Goal: Task Accomplishment & Management: Manage account settings

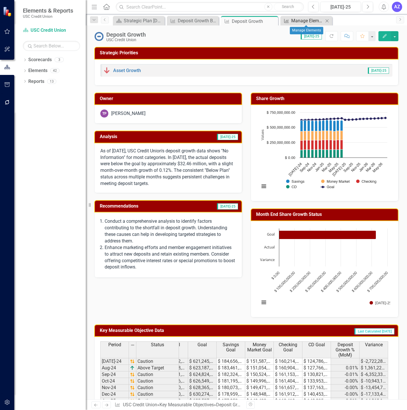
click at [303, 19] on div "Manage Elements" at bounding box center [307, 20] width 32 height 7
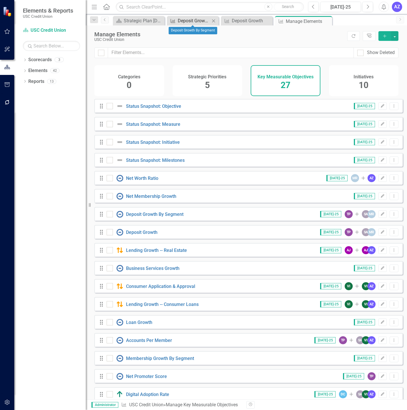
click at [191, 22] on div "Deposit Growth By Segment" at bounding box center [194, 20] width 32 height 7
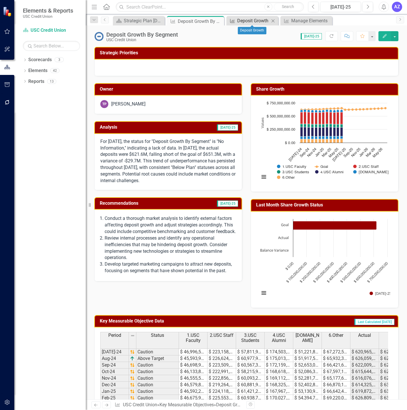
click at [238, 19] on div "Deposit Growth" at bounding box center [253, 20] width 32 height 7
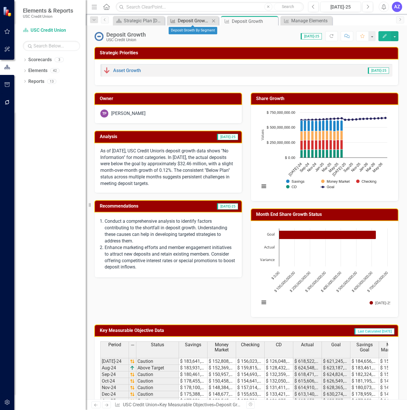
click at [200, 20] on div "Deposit Growth By Segment" at bounding box center [194, 20] width 32 height 7
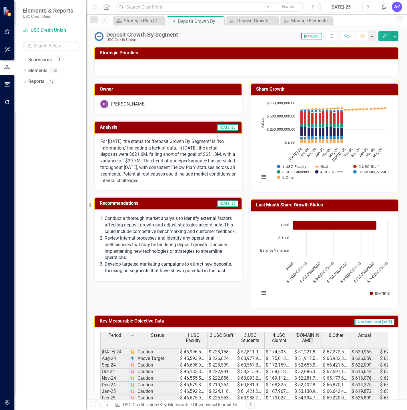
click at [251, 43] on div "Deposit Growth By Segment USC Credit Union Score: 0.00 [DATE]-25 Completed Refr…" at bounding box center [246, 212] width 321 height 374
click at [394, 36] on button "button" at bounding box center [394, 36] width 7 height 10
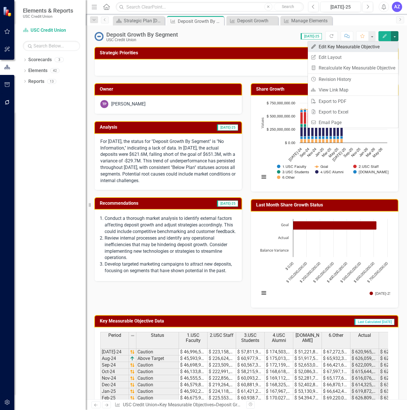
click at [381, 43] on link "Edit Edit Key Measurable Objective" at bounding box center [353, 46] width 90 height 11
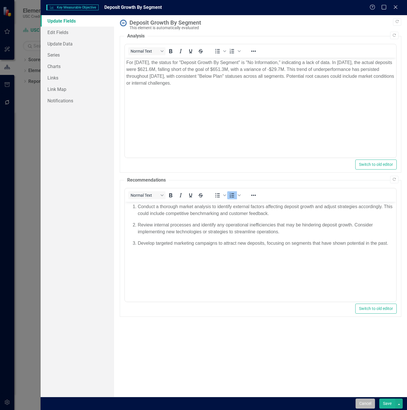
click at [359, 403] on button "Cancel" at bounding box center [364, 403] width 19 height 10
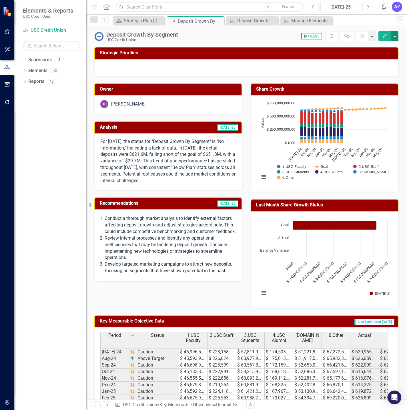
scroll to position [126, 0]
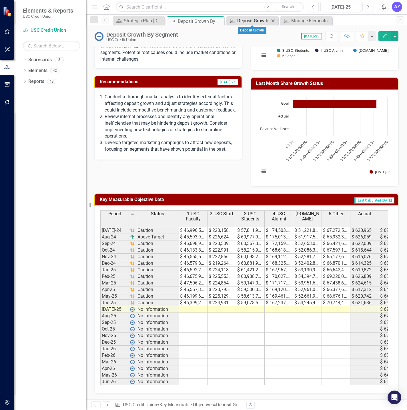
click at [252, 21] on div "Deposit Growth" at bounding box center [253, 20] width 32 height 7
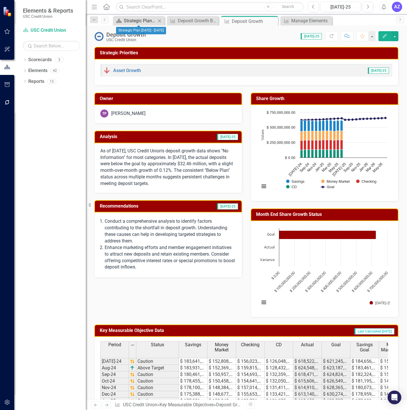
click at [139, 21] on div "Strategic Plan [DATE] - [DATE]" at bounding box center [140, 20] width 32 height 7
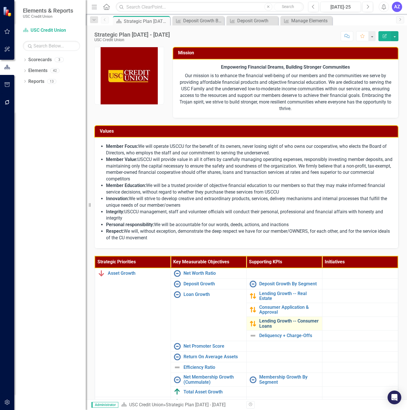
scroll to position [56, 0]
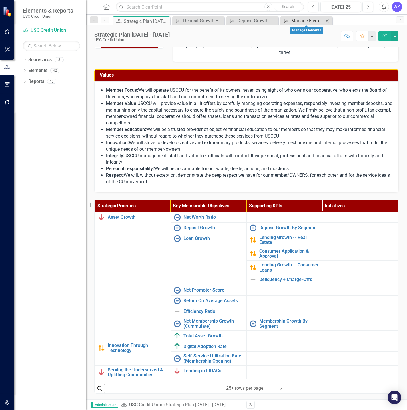
click at [303, 18] on div "Manage Elements" at bounding box center [307, 20] width 32 height 7
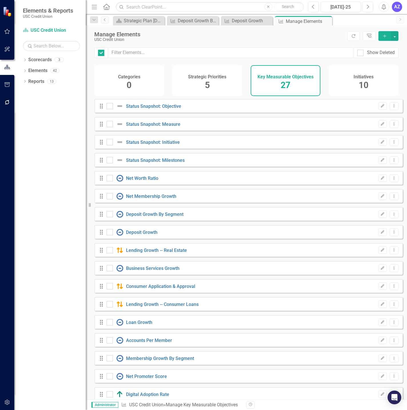
checkbox input "false"
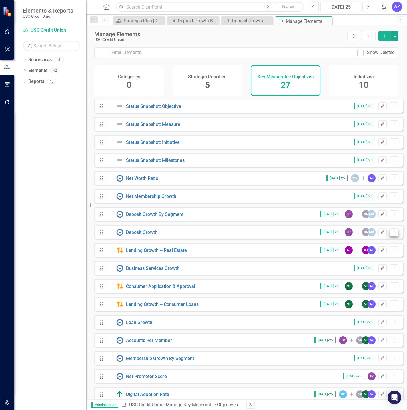
click at [391, 234] on icon "Dropdown Menu" at bounding box center [393, 232] width 5 height 4
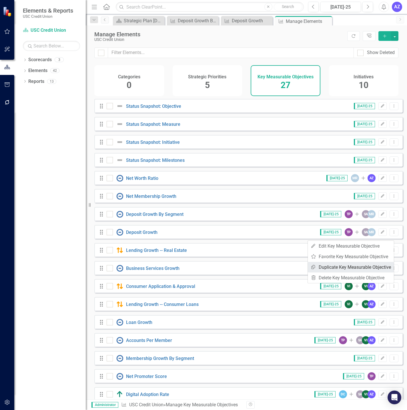
click at [358, 265] on link "Copy Duplicate Key Measurable Objective" at bounding box center [351, 267] width 86 height 11
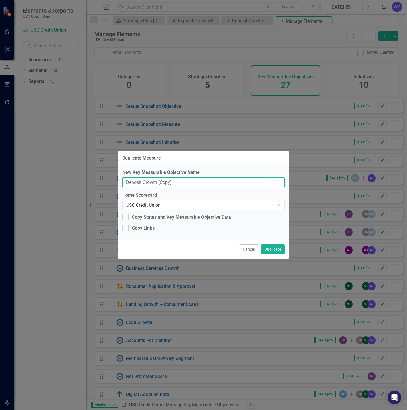
click at [216, 182] on input "Deposit Growth (Copy)" at bounding box center [203, 182] width 162 height 11
type input "Deposit Growth by Segment"
click at [192, 241] on div "Cancel Duplicate" at bounding box center [203, 249] width 171 height 19
click at [268, 250] on button "Duplicate" at bounding box center [273, 249] width 24 height 10
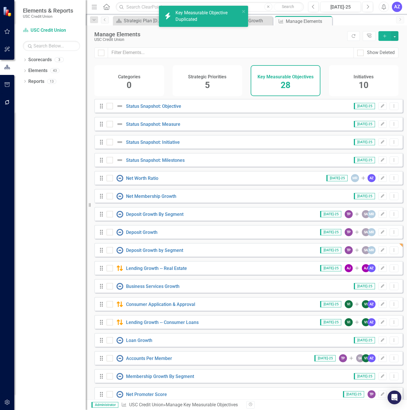
click at [268, 250] on div "Drag Deposit Growth by Segment [DATE]-25 TP Add SA MR Edit Dropdown Menu" at bounding box center [248, 250] width 308 height 14
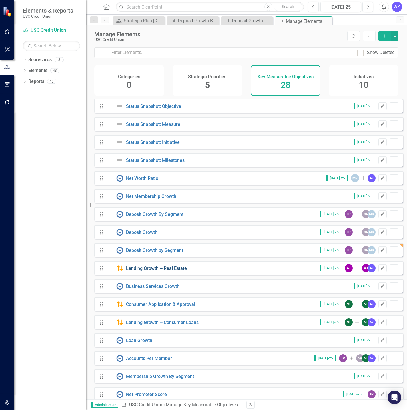
click at [181, 271] on link "Lending Growth -- Real Estate" at bounding box center [156, 267] width 61 height 5
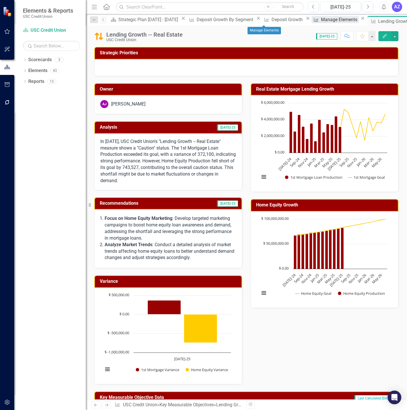
click at [321, 19] on div "Manage Elements" at bounding box center [340, 19] width 38 height 7
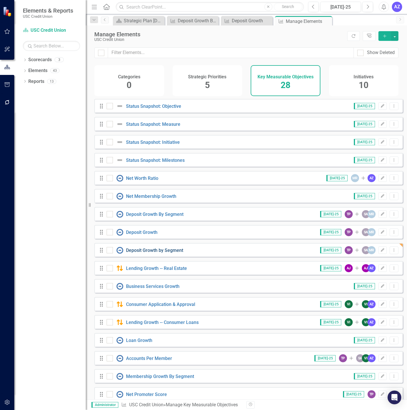
click at [161, 253] on link "Deposit Growth by Segment" at bounding box center [154, 249] width 57 height 5
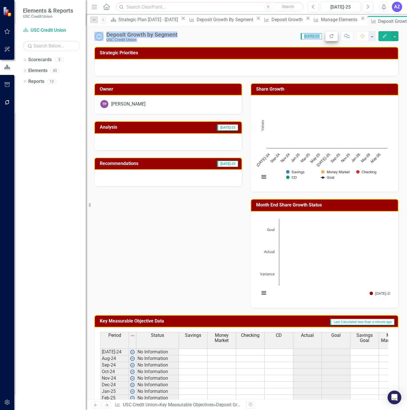
drag, startPoint x: 339, startPoint y: 23, endPoint x: 333, endPoint y: 31, distance: 10.5
click at [333, 31] on div "Menu Home Search Close Search Previous [DATE]-25 Next Alerts AZ User Edit Profi…" at bounding box center [246, 205] width 321 height 410
click at [162, 37] on div "Deposit Growth by Segment" at bounding box center [141, 34] width 71 height 6
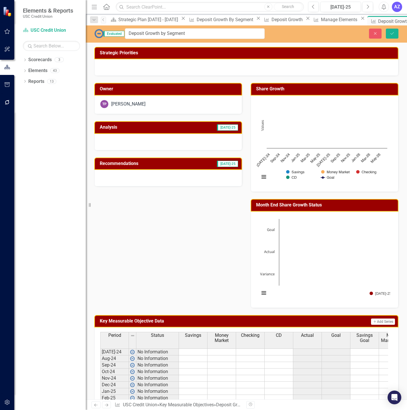
click at [199, 26] on div "Evaluated Deposit Growth by Segment Close Save" at bounding box center [246, 33] width 321 height 17
click at [199, 35] on input "Deposit Growth by Segment" at bounding box center [195, 33] width 140 height 11
type input "D"
type input "Average Deposit per Member"
click at [386, 29] on button "Save" at bounding box center [392, 34] width 13 height 10
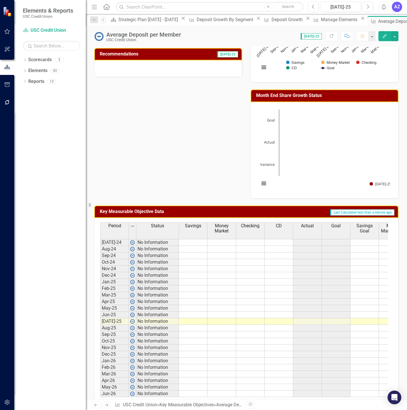
scroll to position [110, 0]
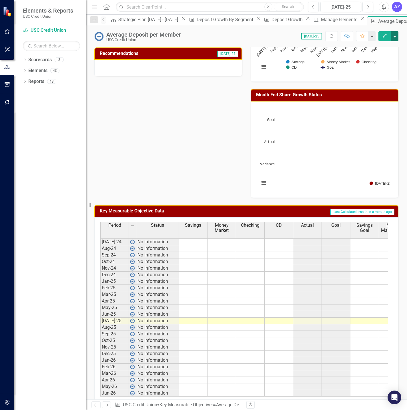
click at [394, 35] on button "button" at bounding box center [394, 36] width 7 height 10
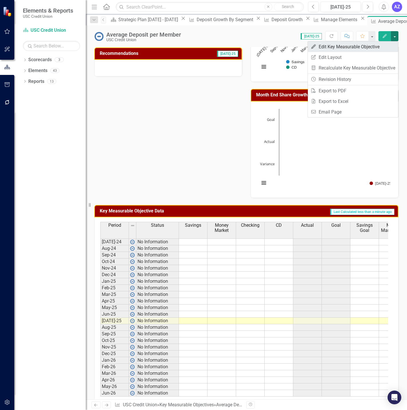
click at [384, 47] on link "Edit Edit Key Measurable Objective" at bounding box center [353, 46] width 90 height 11
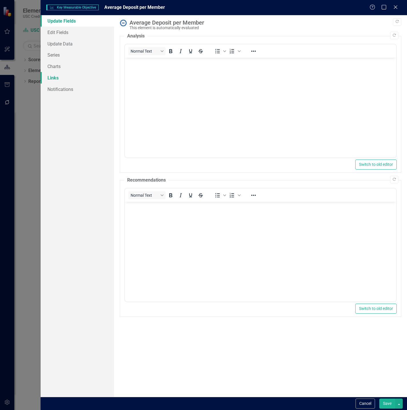
scroll to position [0, 0]
click at [72, 56] on link "Series" at bounding box center [77, 54] width 73 height 11
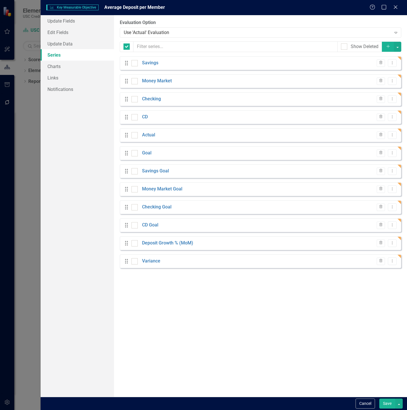
checkbox input "false"
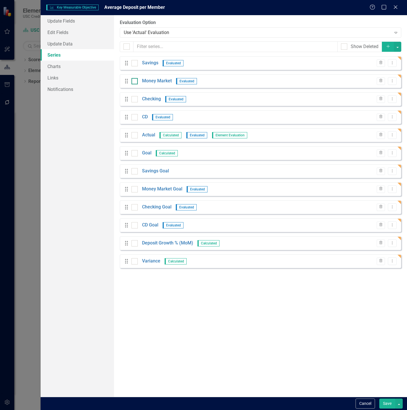
click at [135, 83] on div at bounding box center [134, 81] width 6 height 6
click at [135, 82] on input "checkbox" at bounding box center [133, 80] width 4 height 4
checkbox input "true"
click at [134, 97] on input "checkbox" at bounding box center [133, 98] width 4 height 4
checkbox input "true"
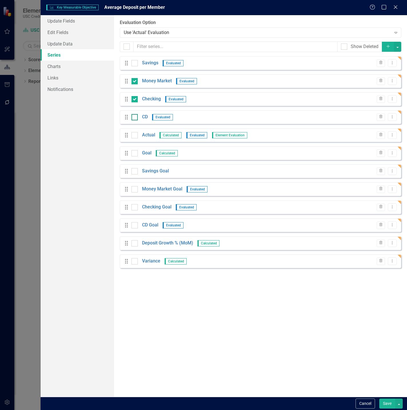
click at [136, 116] on div at bounding box center [134, 117] width 6 height 6
click at [135, 116] on input "checkbox" at bounding box center [133, 116] width 4 height 4
checkbox input "true"
click at [135, 134] on div at bounding box center [134, 135] width 6 height 6
click at [135, 134] on input "checkbox" at bounding box center [133, 134] width 4 height 4
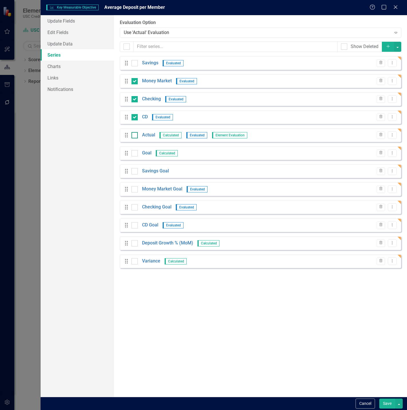
checkbox input "true"
click at [134, 153] on input "checkbox" at bounding box center [133, 152] width 4 height 4
click at [135, 153] on div at bounding box center [134, 153] width 6 height 6
click at [135, 153] on input "checkbox" at bounding box center [133, 152] width 4 height 4
checkbox input "false"
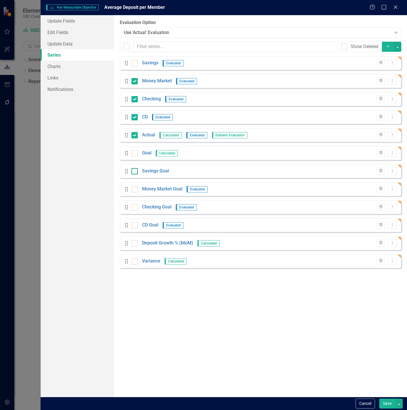
click at [135, 171] on div at bounding box center [134, 171] width 6 height 6
click at [135, 171] on input "checkbox" at bounding box center [133, 170] width 4 height 4
checkbox input "true"
click at [135, 187] on input "checkbox" at bounding box center [133, 188] width 4 height 4
checkbox input "true"
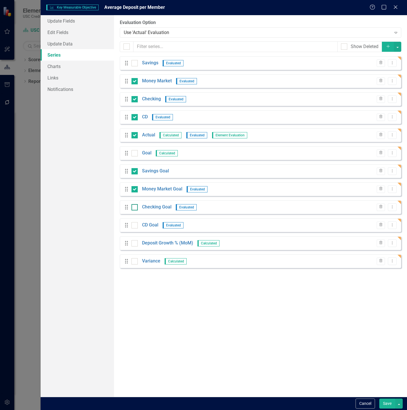
click at [135, 204] on input "checkbox" at bounding box center [133, 206] width 4 height 4
checkbox input "true"
click at [134, 224] on input "checkbox" at bounding box center [133, 224] width 4 height 4
checkbox input "true"
click at [134, 242] on input "checkbox" at bounding box center [133, 242] width 4 height 4
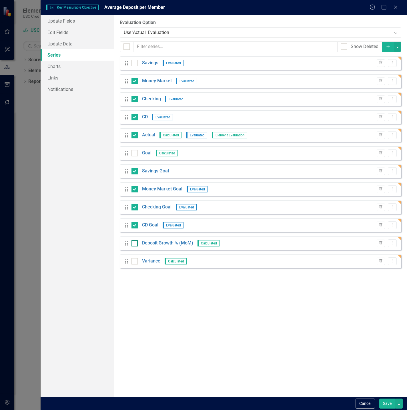
checkbox input "true"
click at [136, 260] on div at bounding box center [134, 261] width 6 height 6
click at [135, 260] on input "checkbox" at bounding box center [133, 260] width 4 height 4
checkbox input "true"
click at [397, 48] on button "button" at bounding box center [397, 47] width 7 height 10
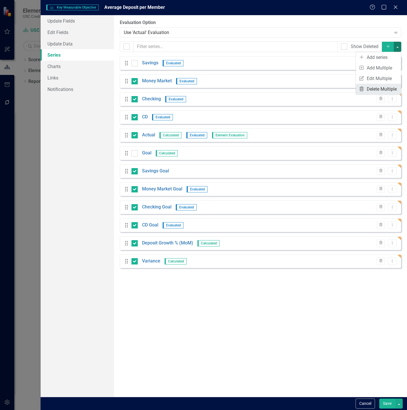
click at [388, 87] on link "Trash Delete Multiple" at bounding box center [378, 89] width 45 height 11
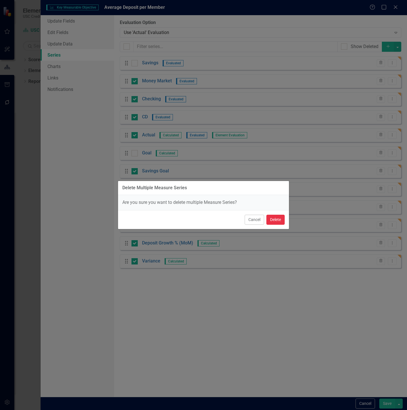
click at [278, 220] on button "Delete" at bounding box center [275, 220] width 18 height 10
checkbox input "false"
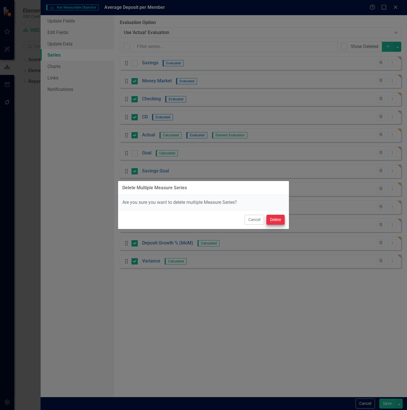
checkbox input "false"
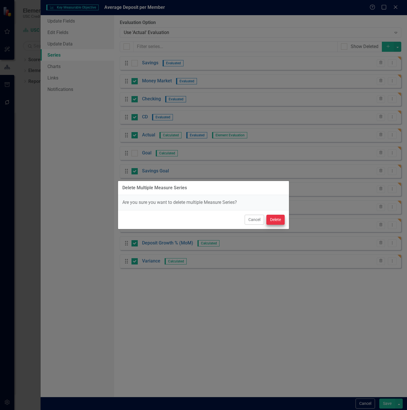
checkbox input "false"
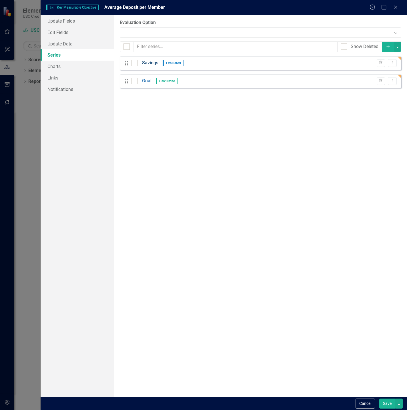
click at [154, 65] on link "Savings" at bounding box center [150, 63] width 16 height 7
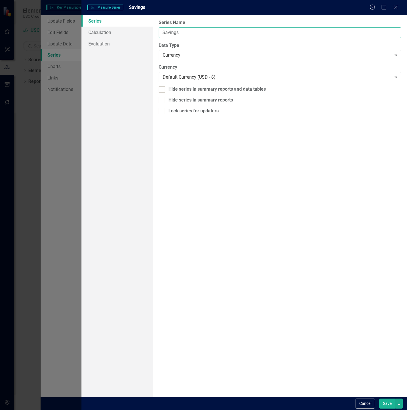
click at [186, 36] on input "Savings" at bounding box center [280, 32] width 243 height 11
type input "Average Member Deposit"
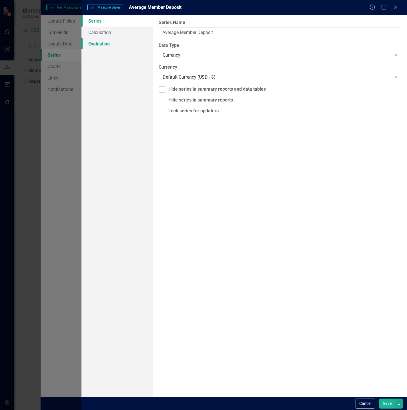
click at [112, 38] on link "Evaluation" at bounding box center [116, 43] width 71 height 11
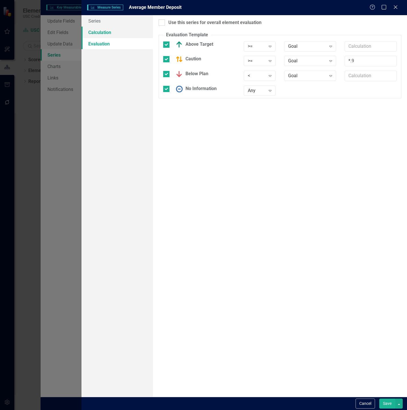
click at [107, 33] on link "Calculation" at bounding box center [116, 32] width 71 height 11
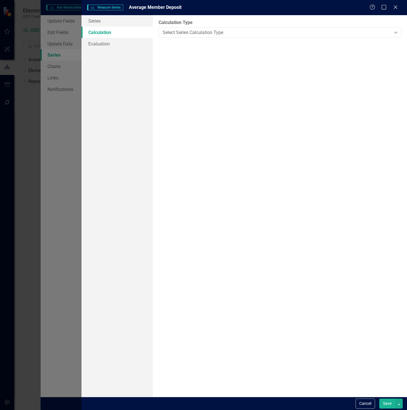
click at [389, 405] on button "Save" at bounding box center [387, 403] width 16 height 10
click at [389, 405] on button "icon.saving Saving..." at bounding box center [379, 403] width 31 height 10
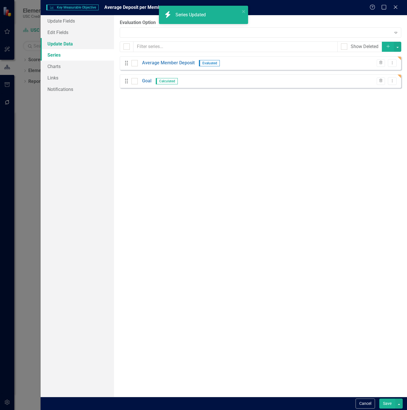
click at [59, 44] on link "Update Data" at bounding box center [77, 43] width 73 height 11
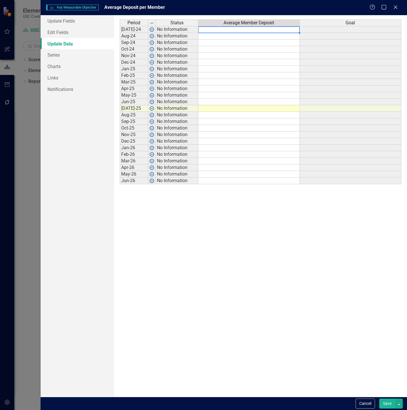
click at [120, 33] on div "Period Status Average Member Deposit Goal [DATE]-24 No Information Aug-24 No In…" at bounding box center [120, 101] width 0 height 165
click at [230, 30] on td at bounding box center [248, 29] width 101 height 7
type textarea "7701"
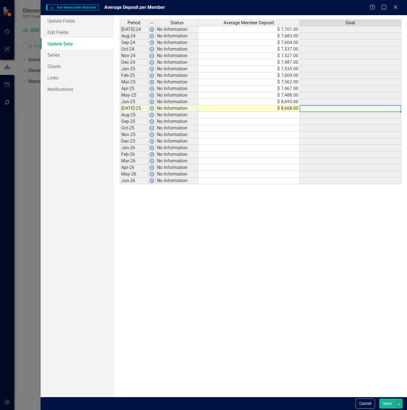
click at [336, 109] on td at bounding box center [350, 108] width 101 height 7
click at [384, 401] on button "Save" at bounding box center [387, 403] width 16 height 10
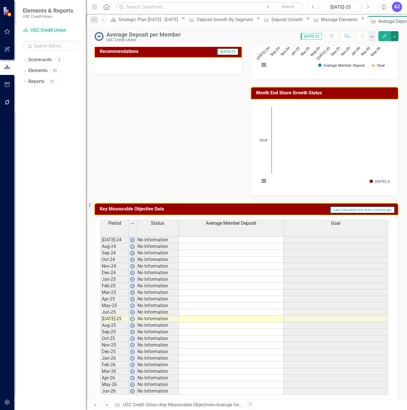
scroll to position [121, 0]
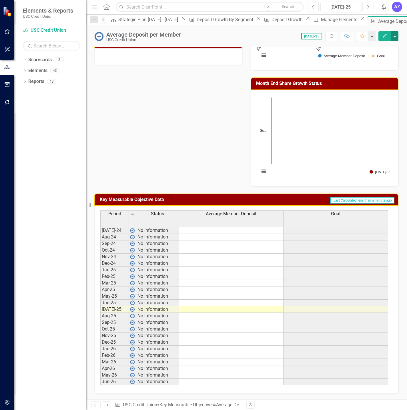
click at [239, 228] on div "Period Status Average Member Deposit Goal" at bounding box center [244, 218] width 288 height 17
click at [232, 231] on td at bounding box center [231, 230] width 105 height 7
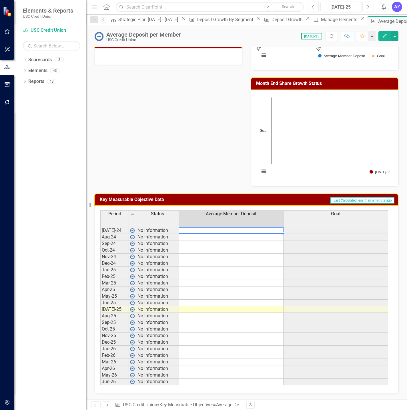
click at [232, 231] on td at bounding box center [231, 230] width 105 height 7
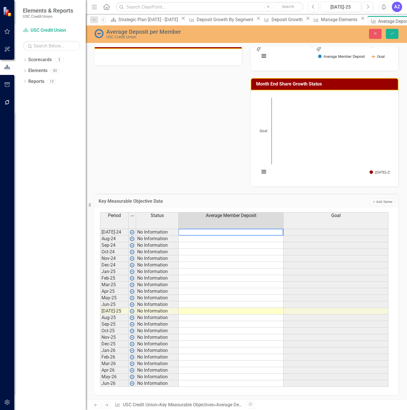
paste textarea "$7,701 $7,683 $7,604 $7,537 $7,527 $7,487 $7,535 $7,609 $7,562 $7,467 $7,488 $8…"
type textarea "$7,701 $7,683 $7,604 $7,537 $7,527 $7,487 $7,535 $7,609 $7,562 $7,467 $7,488 $8…"
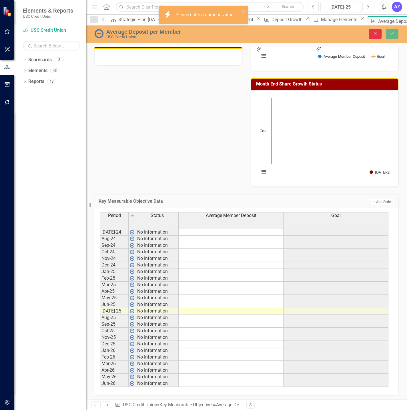
click at [376, 34] on icon "button" at bounding box center [375, 33] width 3 height 3
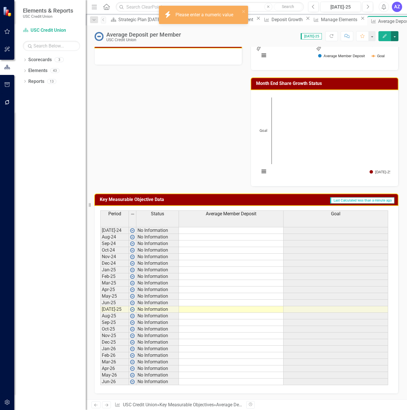
drag, startPoint x: 394, startPoint y: 36, endPoint x: 396, endPoint y: 39, distance: 3.0
click at [396, 39] on button "button" at bounding box center [394, 36] width 7 height 10
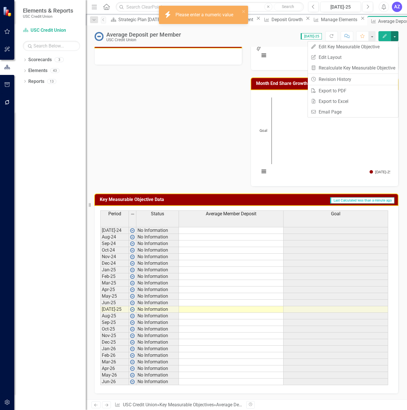
click at [396, 39] on button "button" at bounding box center [394, 36] width 7 height 10
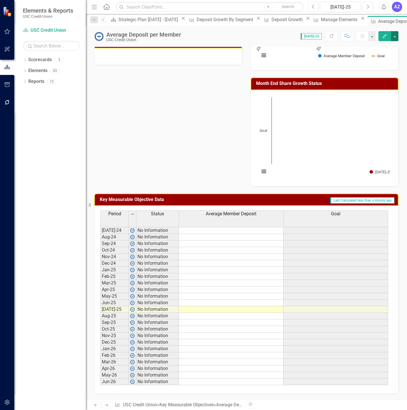
click at [397, 38] on button "button" at bounding box center [394, 36] width 7 height 10
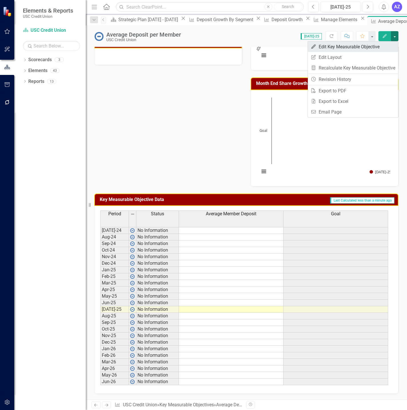
click at [385, 45] on link "Edit Edit Key Measurable Objective" at bounding box center [353, 46] width 90 height 11
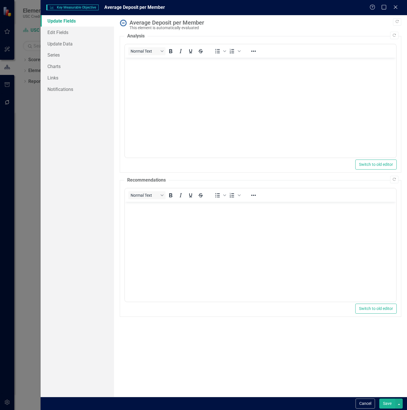
scroll to position [0, 0]
click at [63, 57] on link "Series" at bounding box center [77, 54] width 73 height 11
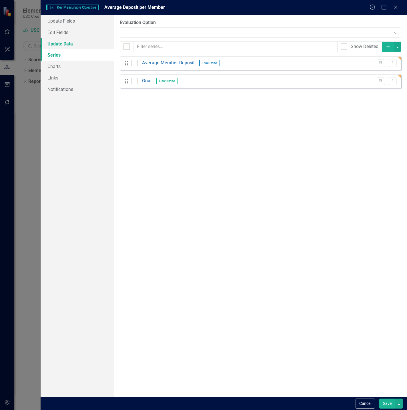
click at [88, 44] on link "Update Data" at bounding box center [77, 43] width 73 height 11
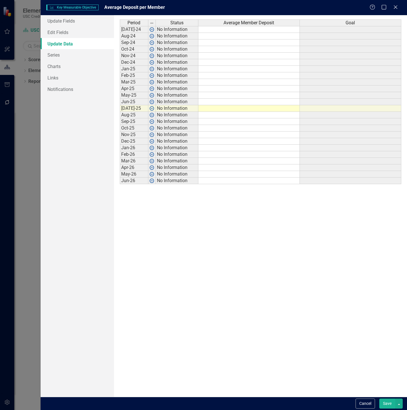
click at [231, 30] on td at bounding box center [248, 29] width 101 height 7
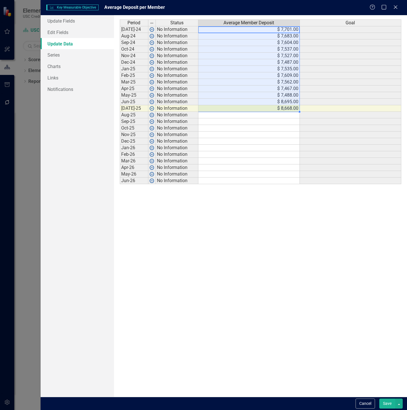
type textarea "7701"
click at [384, 403] on button "Save" at bounding box center [387, 403] width 16 height 10
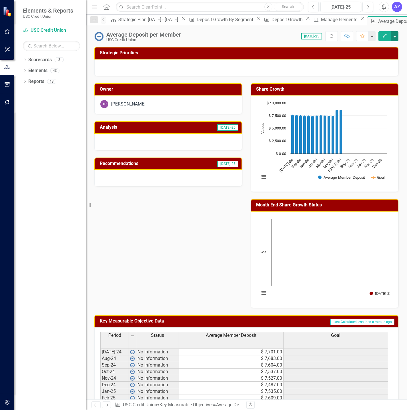
click at [380, 259] on rect "Interactive chart" at bounding box center [323, 259] width 133 height 86
click at [394, 40] on button "button" at bounding box center [394, 36] width 7 height 10
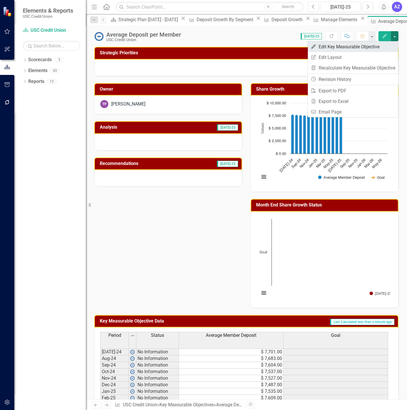
click at [386, 47] on link "Edit Edit Key Measurable Objective" at bounding box center [353, 46] width 90 height 11
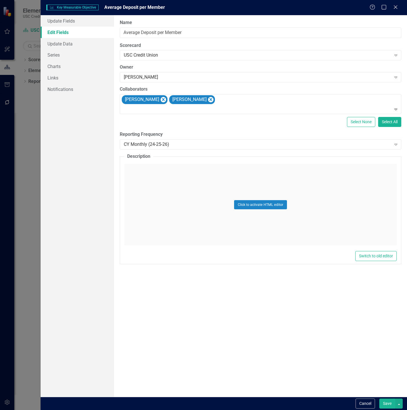
click at [69, 41] on link "Update Data" at bounding box center [77, 43] width 73 height 11
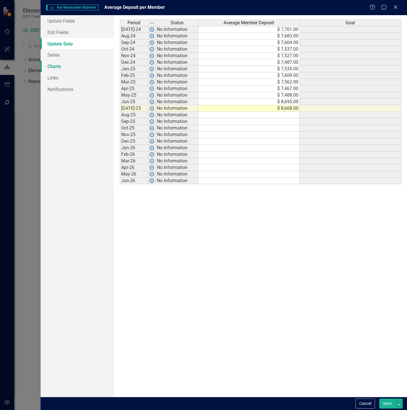
click at [62, 71] on link "Charts" at bounding box center [77, 66] width 73 height 11
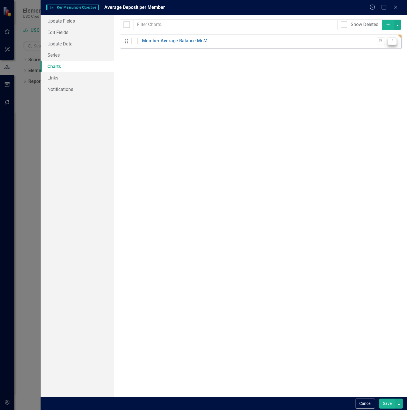
click at [393, 39] on icon "Dropdown Menu" at bounding box center [392, 41] width 5 height 4
click at [384, 48] on link "Edit Edit Chart" at bounding box center [373, 50] width 45 height 11
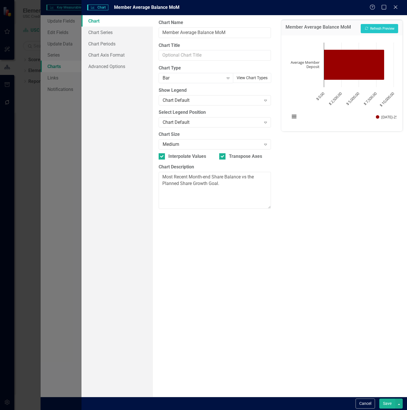
click at [255, 79] on button "View Chart Types" at bounding box center [252, 78] width 38 height 10
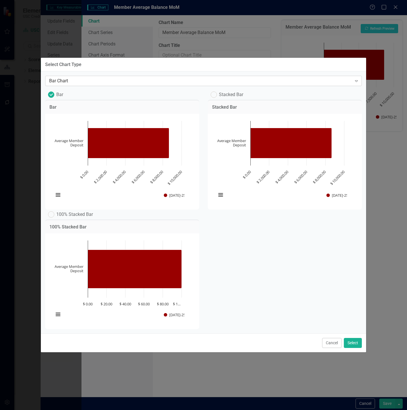
click at [112, 78] on div "Bar Chart" at bounding box center [200, 81] width 303 height 7
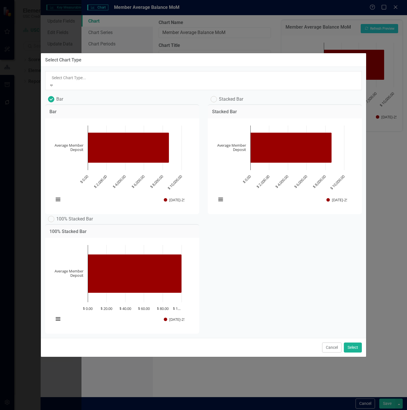
scroll to position [8, 0]
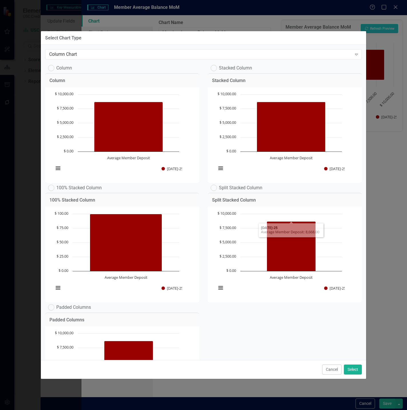
scroll to position [101, 0]
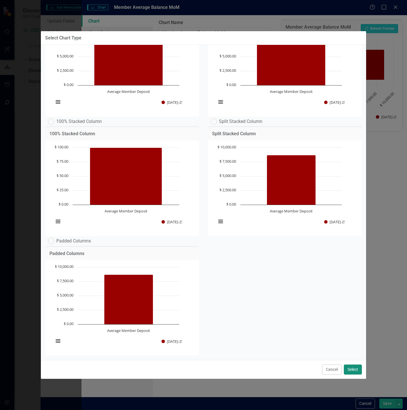
click at [349, 369] on button "Select" at bounding box center [353, 369] width 18 height 10
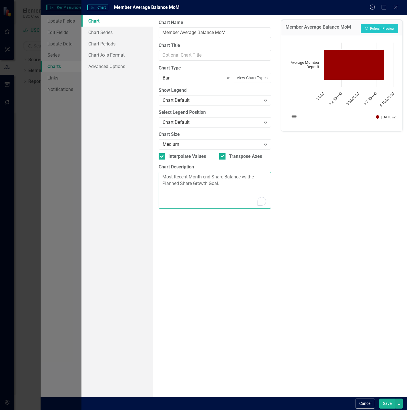
click at [191, 187] on textarea "Most Recent Month-end Share Balance vs the Planned Share Growth Goal." at bounding box center [215, 190] width 113 height 37
drag, startPoint x: 229, startPoint y: 185, endPoint x: 156, endPoint y: 173, distance: 73.5
click at [156, 173] on div "From this page, you can define the name, type, and size of the chart. You can a…" at bounding box center [215, 205] width 124 height 381
click at [106, 33] on link "Chart Series" at bounding box center [116, 32] width 71 height 11
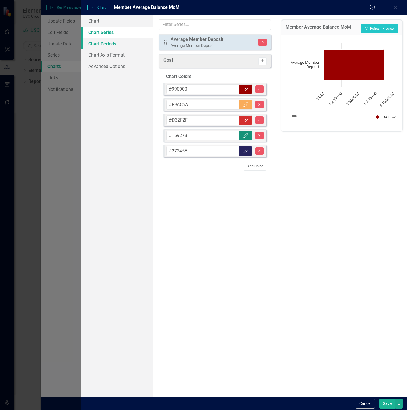
click at [121, 46] on link "Chart Periods" at bounding box center [116, 43] width 71 height 11
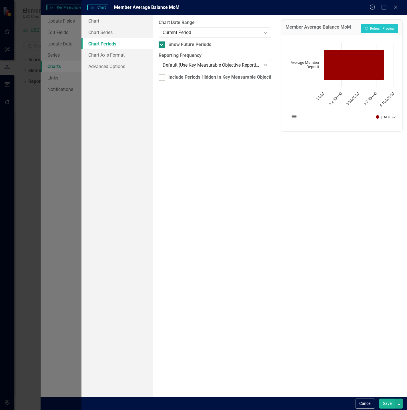
click at [162, 43] on input "Show Future Periods" at bounding box center [161, 43] width 4 height 4
click at [164, 45] on div at bounding box center [162, 44] width 6 height 6
click at [162, 45] on input "Show Future Periods" at bounding box center [161, 43] width 4 height 4
checkbox input "true"
click at [180, 37] on div "Current Period Expand" at bounding box center [215, 32] width 113 height 10
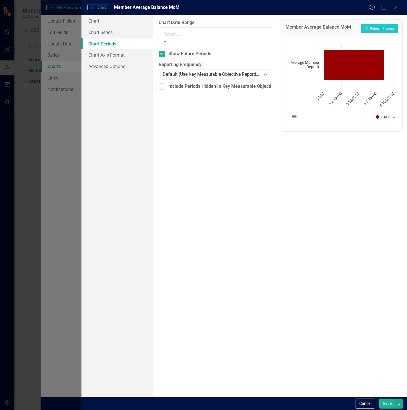
click at [186, 409] on div "All Periods" at bounding box center [203, 413] width 407 height 7
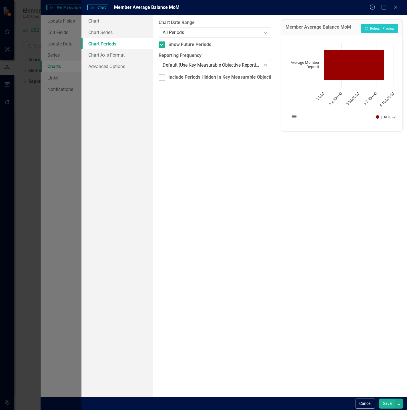
click at [382, 404] on button "Save" at bounding box center [387, 403] width 16 height 10
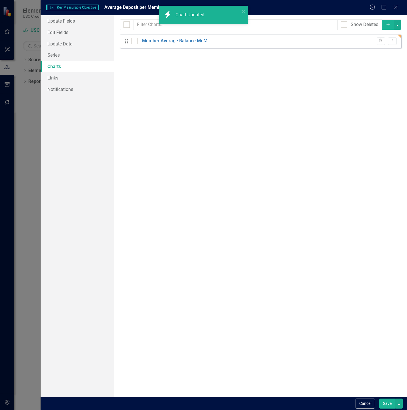
click at [385, 405] on button "Save" at bounding box center [387, 403] width 16 height 10
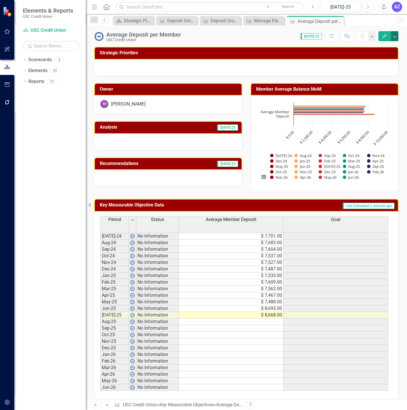
drag, startPoint x: 393, startPoint y: 36, endPoint x: 393, endPoint y: 41, distance: 4.9
click at [393, 41] on button "button" at bounding box center [394, 36] width 7 height 10
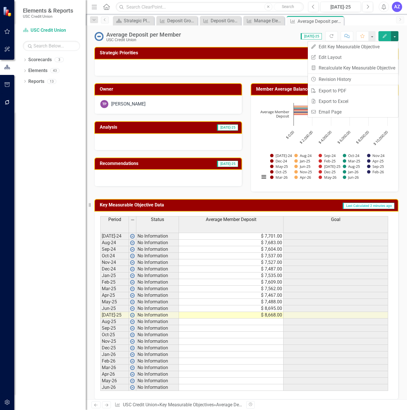
click at [393, 41] on button "button" at bounding box center [394, 36] width 7 height 10
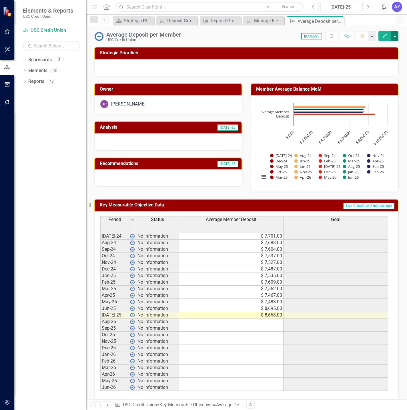
click at [393, 41] on button "button" at bounding box center [394, 36] width 7 height 10
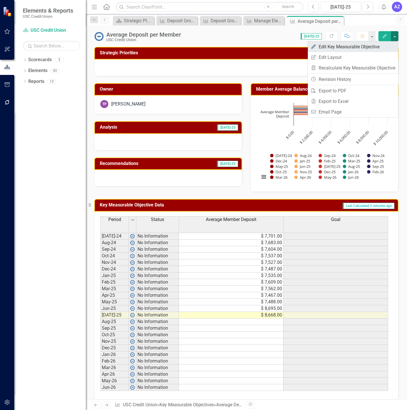
click at [387, 45] on link "Edit Edit Key Measurable Objective" at bounding box center [353, 46] width 90 height 11
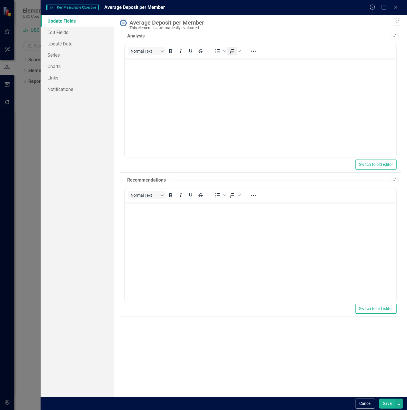
scroll to position [0, 0]
click at [78, 41] on link "Update Data" at bounding box center [77, 43] width 73 height 11
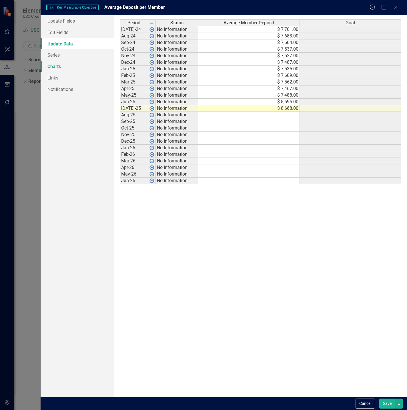
click at [62, 66] on link "Charts" at bounding box center [77, 66] width 73 height 11
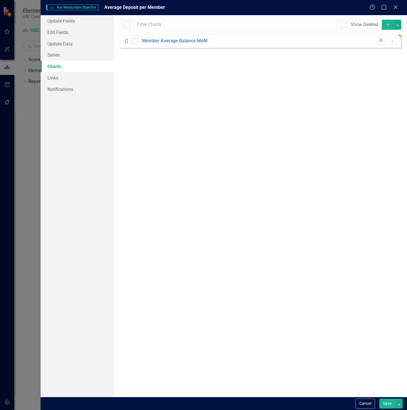
checkbox input "false"
click at [394, 40] on icon "Dropdown Menu" at bounding box center [392, 41] width 5 height 4
click at [387, 47] on link "Edit Edit Chart" at bounding box center [373, 50] width 45 height 11
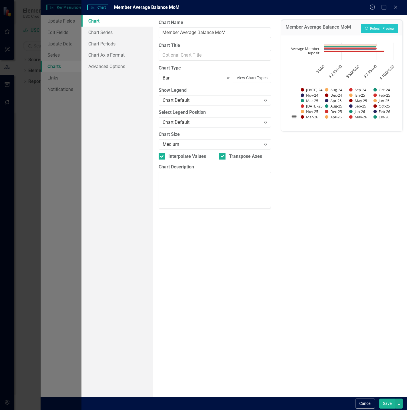
click at [246, 72] on div "Chart Type Bar Expand View Chart Types" at bounding box center [215, 74] width 113 height 18
click at [250, 76] on button "View Chart Types" at bounding box center [252, 78] width 38 height 10
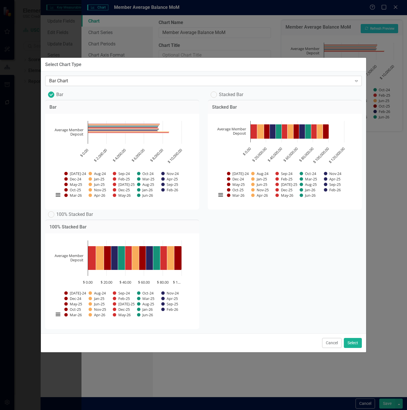
click at [136, 78] on div "Bar Chart" at bounding box center [200, 81] width 303 height 7
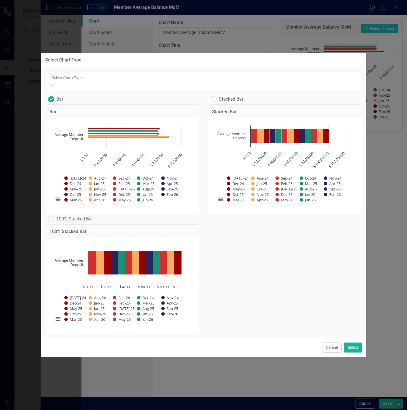
scroll to position [8, 0]
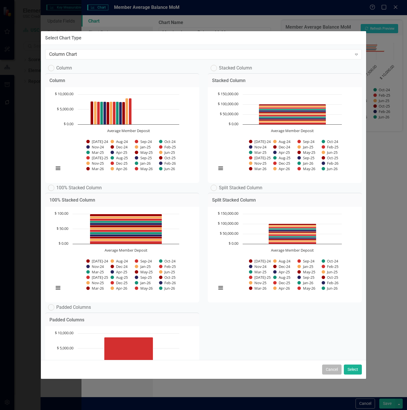
click at [339, 374] on button "Cancel" at bounding box center [331, 369] width 19 height 10
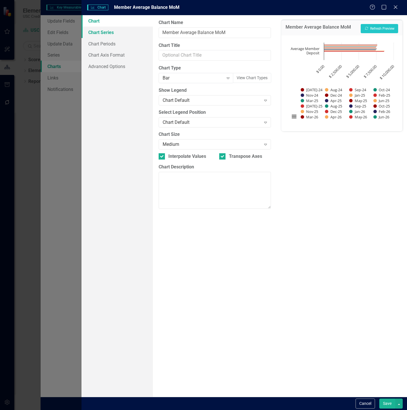
click at [106, 37] on link "Chart Series" at bounding box center [116, 32] width 71 height 11
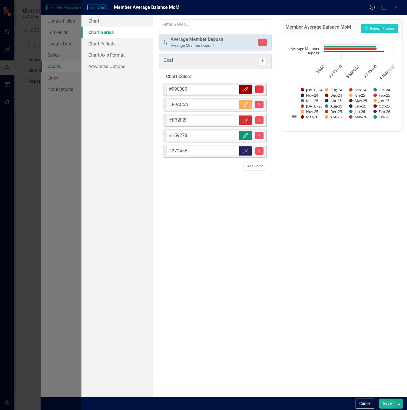
click at [259, 90] on icon "Remove" at bounding box center [259, 88] width 4 height 3
type input "#F9AC5A"
type input "#D32F2F"
type input "#159278"
type input "#27245E"
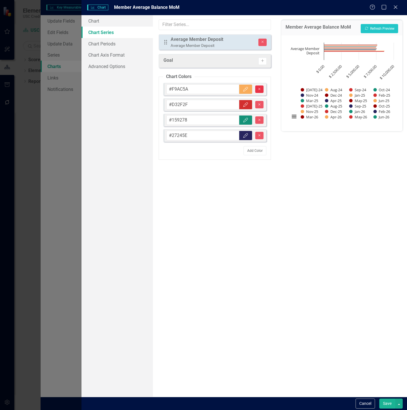
click at [259, 90] on icon "Remove" at bounding box center [259, 88] width 4 height 3
type input "#D32F2F"
type input "#159278"
type input "#27245E"
click at [259, 90] on icon "Remove" at bounding box center [259, 88] width 4 height 3
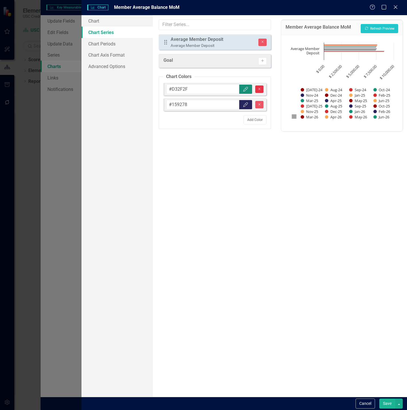
type input "#159278"
type input "#27245E"
click at [259, 90] on icon "Remove" at bounding box center [259, 88] width 4 height 3
type input "#27245E"
click at [259, 90] on icon "Remove" at bounding box center [259, 88] width 4 height 3
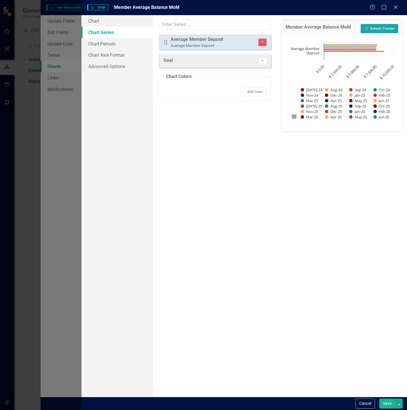
click at [377, 25] on button "Recalculate Refresh Preview" at bounding box center [379, 28] width 37 height 9
click at [167, 43] on icon "Drag" at bounding box center [165, 42] width 7 height 6
click at [118, 44] on link "Chart Periods" at bounding box center [116, 43] width 71 height 11
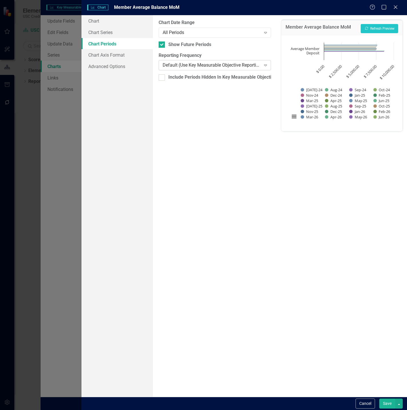
click at [168, 66] on div "Default (Use Key Measurable Objective Reporting Frequency)" at bounding box center [212, 65] width 98 height 7
click at [120, 134] on div "Chart Chart Series Chart Periods Chart Axis Format Advanced Options" at bounding box center [116, 205] width 71 height 381
click at [117, 57] on link "Chart Axis Format" at bounding box center [116, 54] width 71 height 11
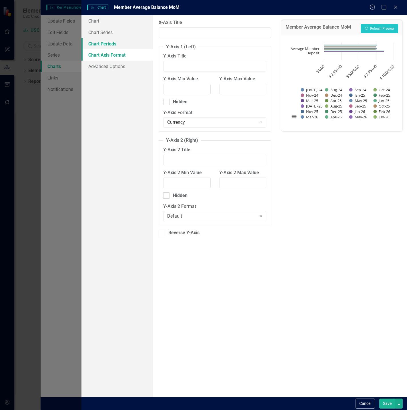
click at [121, 44] on link "Chart Periods" at bounding box center [116, 43] width 71 height 11
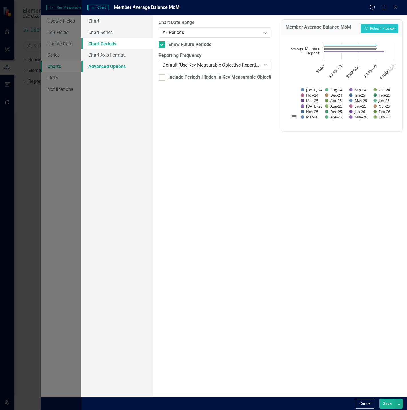
click at [109, 67] on link "Advanced Options" at bounding box center [116, 66] width 71 height 11
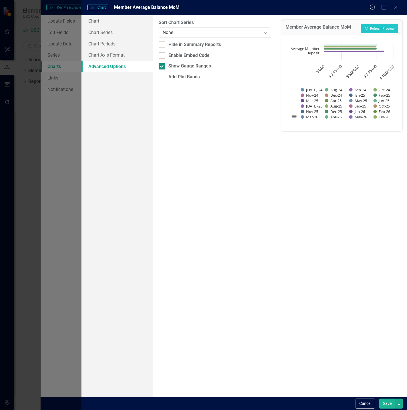
click at [163, 67] on div at bounding box center [162, 66] width 6 height 6
click at [162, 67] on input "Show Gauge Ranges" at bounding box center [161, 65] width 4 height 4
checkbox input "false"
click at [135, 27] on link "Chart Series" at bounding box center [116, 32] width 71 height 11
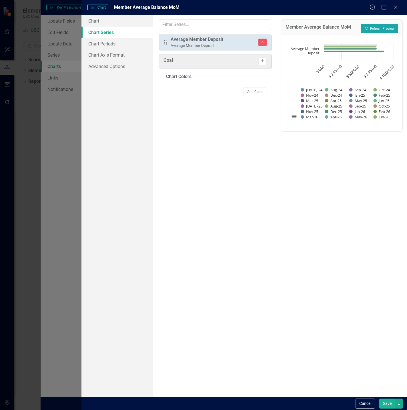
click at [365, 25] on button "Recalculate Refresh Preview" at bounding box center [379, 28] width 37 height 9
click at [113, 27] on link "Chart Series" at bounding box center [116, 32] width 71 height 11
click at [105, 23] on link "Chart" at bounding box center [116, 20] width 71 height 11
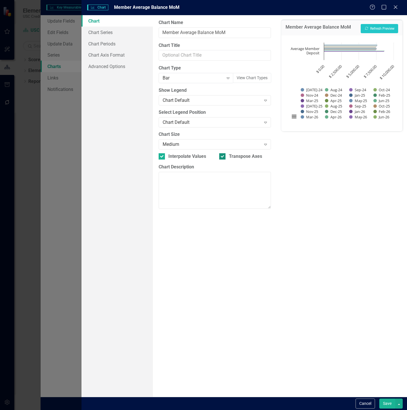
click at [222, 154] on input "Transpose Axes" at bounding box center [221, 155] width 4 height 4
checkbox input "false"
click at [192, 156] on div "Interpolate Values" at bounding box center [187, 156] width 38 height 7
click at [162, 156] on input "Interpolate Values" at bounding box center [161, 155] width 4 height 4
checkbox input "false"
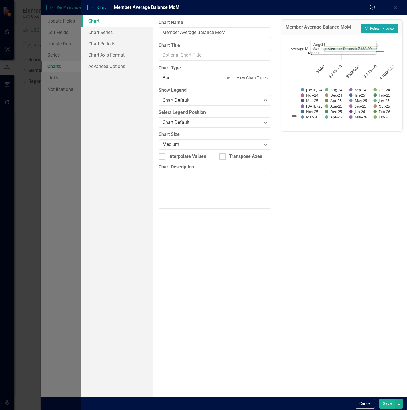
click at [376, 27] on button "Recalculate Refresh Preview" at bounding box center [379, 28] width 37 height 9
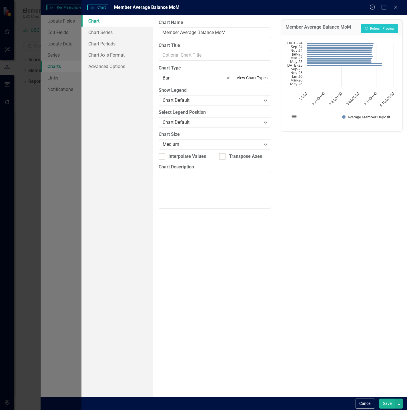
click at [252, 82] on button "View Chart Types" at bounding box center [252, 78] width 38 height 10
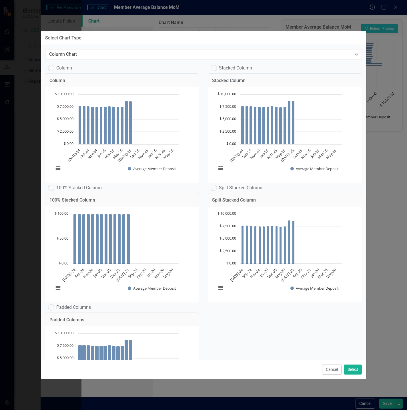
click at [68, 69] on label "Column" at bounding box center [60, 68] width 24 height 6
click at [52, 69] on input "Column" at bounding box center [50, 67] width 4 height 4
radio input "true"
click at [352, 368] on button "Select" at bounding box center [353, 369] width 18 height 10
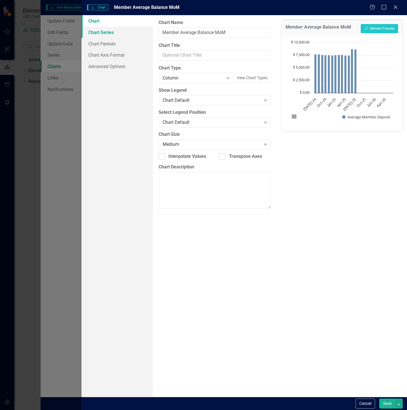
click at [101, 35] on link "Chart Series" at bounding box center [116, 32] width 71 height 11
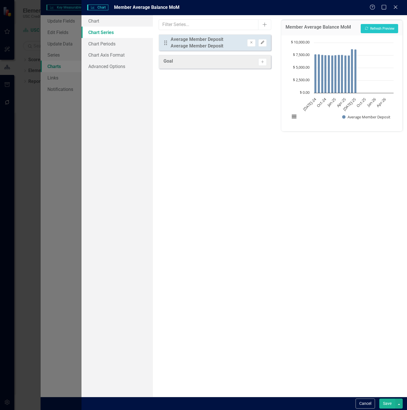
click at [264, 43] on icon "Edit" at bounding box center [262, 42] width 4 height 3
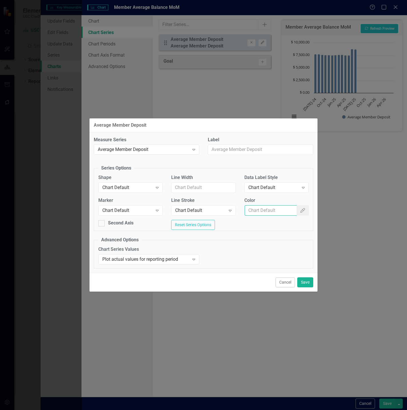
paste input "#FFCC00"
click at [275, 211] on input "#FFCC00" at bounding box center [271, 210] width 52 height 11
type input "#FFCC00"
click at [302, 283] on button "Save" at bounding box center [305, 282] width 16 height 10
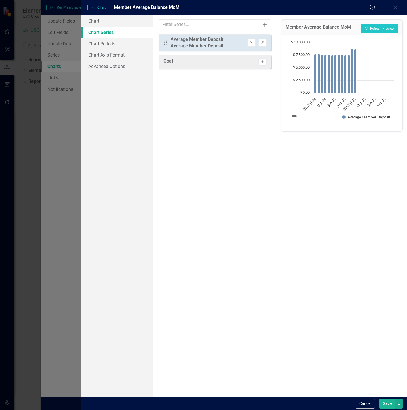
click at [384, 404] on button "Save" at bounding box center [387, 403] width 16 height 10
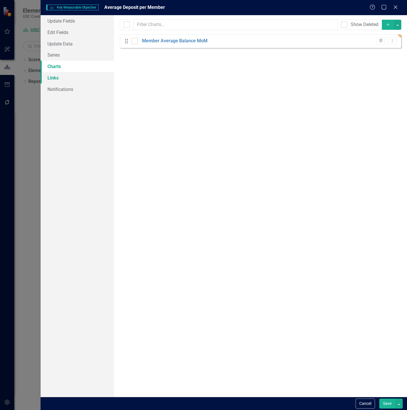
click at [56, 75] on link "Links" at bounding box center [77, 77] width 73 height 11
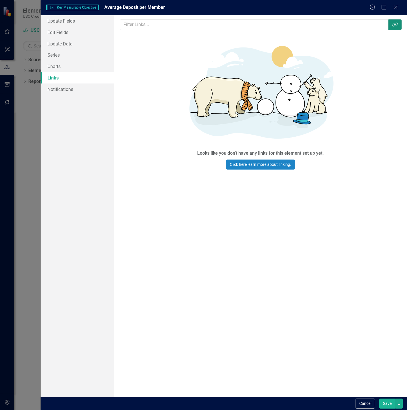
click at [395, 24] on icon "Link Tag" at bounding box center [395, 24] width 6 height 5
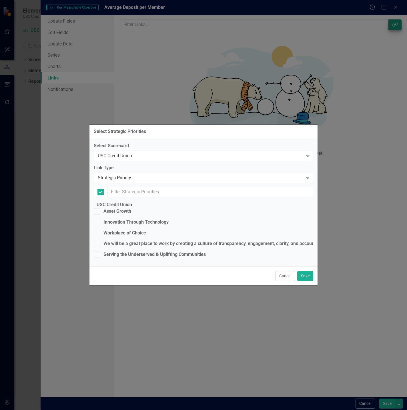
checkbox input "false"
click at [239, 175] on div "Strategic Priority" at bounding box center [200, 178] width 205 height 7
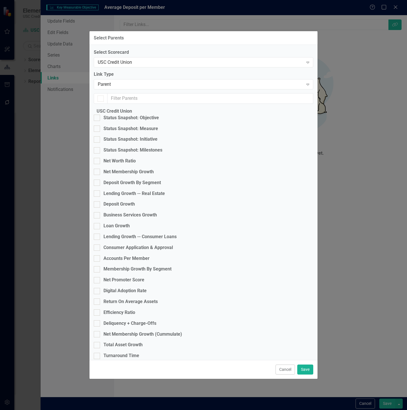
checkbox input "false"
click at [135, 207] on div "Deposit Growth" at bounding box center [118, 204] width 31 height 7
click at [97, 205] on input "Deposit Growth" at bounding box center [96, 203] width 4 height 4
checkbox input "true"
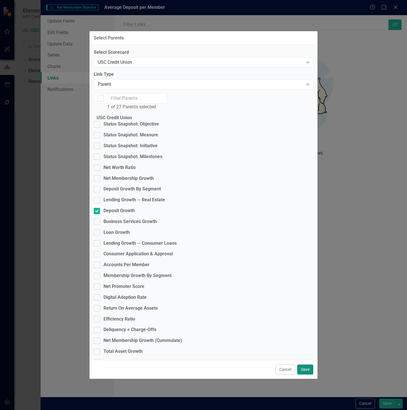
click at [303, 364] on button "Save" at bounding box center [305, 369] width 16 height 10
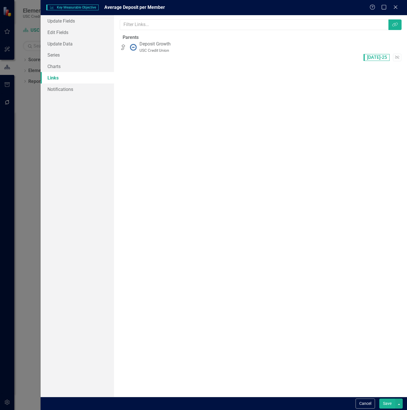
click at [388, 404] on button "Save" at bounding box center [387, 403] width 16 height 10
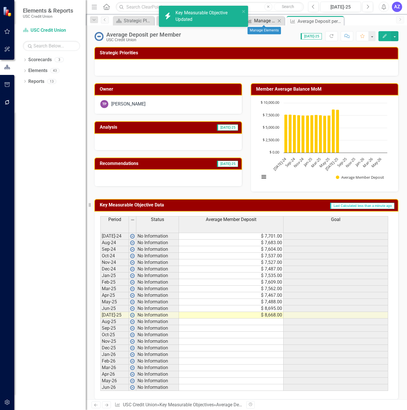
click at [258, 22] on div "Manage Elements" at bounding box center [265, 20] width 22 height 7
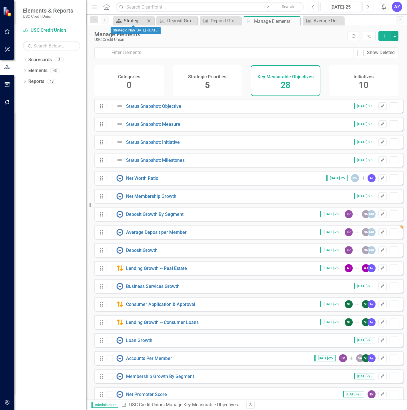
click at [129, 17] on div "Strategic Plan [DATE] - [DATE]" at bounding box center [135, 20] width 22 height 7
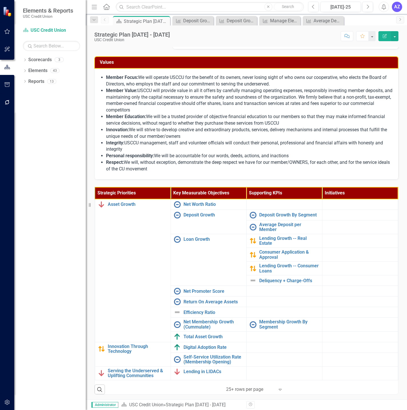
scroll to position [70, 0]
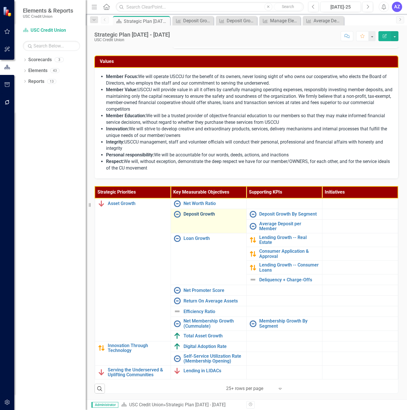
click at [207, 213] on link "Deposit Growth" at bounding box center [213, 213] width 60 height 5
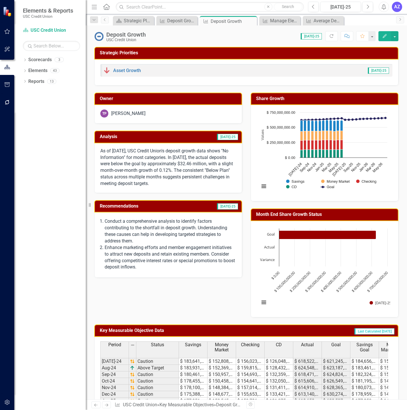
click at [251, 229] on div "Chart Bar chart with 3 bars. Month End Share Growth Status (Chart Type: Bar) Pl…" at bounding box center [325, 269] width 148 height 96
click at [279, 21] on div "Manage Elements" at bounding box center [281, 20] width 22 height 7
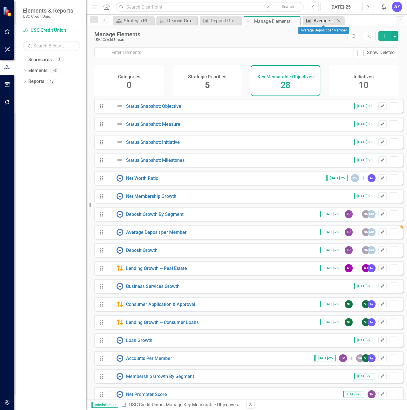
click at [316, 21] on div "Average Deposit per Member" at bounding box center [324, 20] width 22 height 7
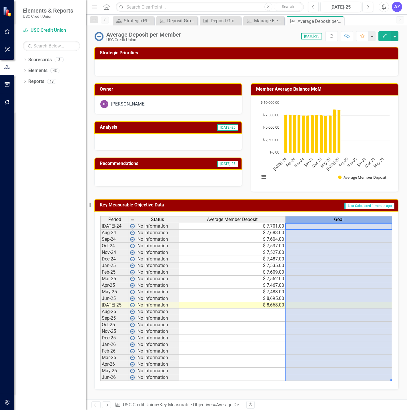
click at [326, 223] on th "Goal" at bounding box center [338, 219] width 107 height 7
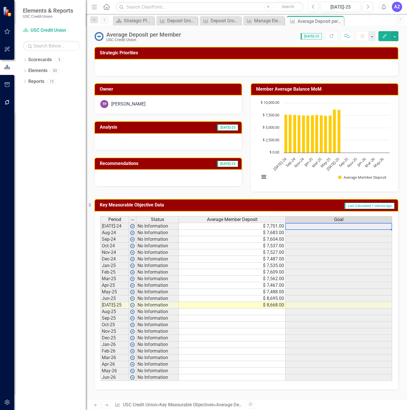
click at [319, 225] on td at bounding box center [338, 226] width 107 height 7
click at [395, 36] on button "button" at bounding box center [394, 36] width 7 height 10
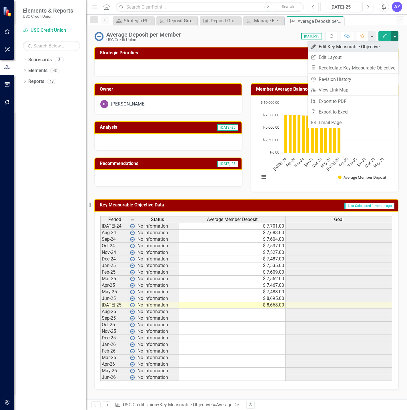
click at [386, 46] on link "Edit Edit Key Measurable Objective" at bounding box center [353, 46] width 90 height 11
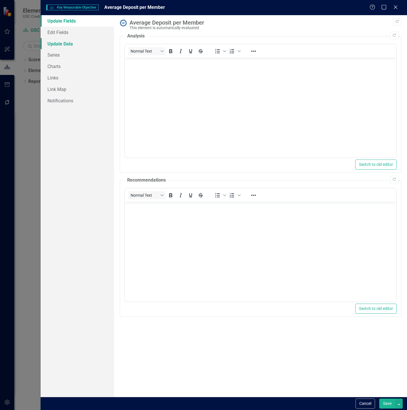
click at [66, 45] on link "Update Data" at bounding box center [77, 43] width 73 height 11
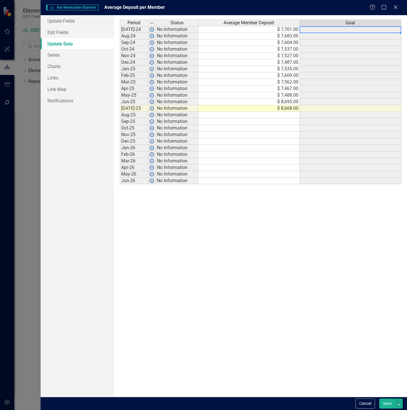
click at [322, 27] on td at bounding box center [350, 29] width 101 height 7
click at [67, 57] on link "Series" at bounding box center [77, 54] width 73 height 11
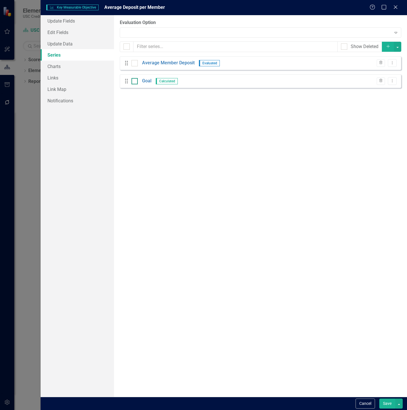
drag, startPoint x: 166, startPoint y: 83, endPoint x: 134, endPoint y: 79, distance: 32.3
click at [134, 79] on input "checkbox" at bounding box center [133, 80] width 4 height 4
checkbox input "true"
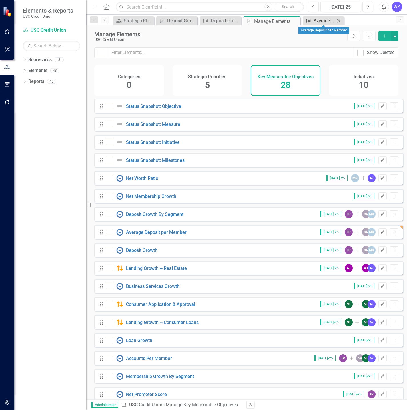
click at [312, 20] on link "Key Measurable Objective Average Deposit per Member" at bounding box center [319, 20] width 31 height 7
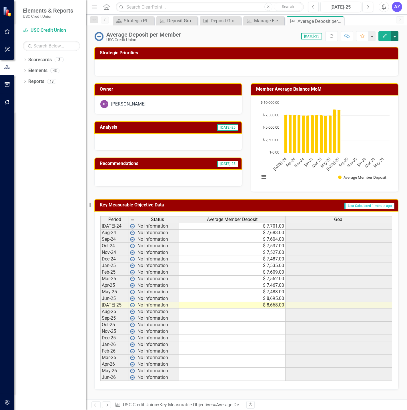
click at [394, 37] on button "button" at bounding box center [394, 36] width 7 height 10
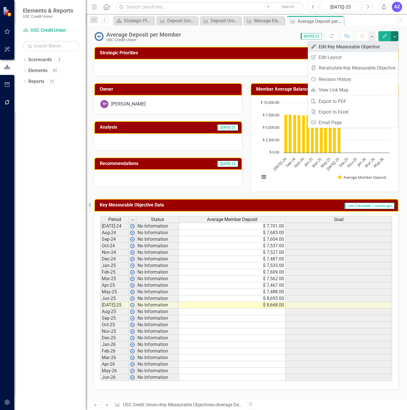
click at [384, 43] on link "Edit Edit Key Measurable Objective" at bounding box center [353, 46] width 90 height 11
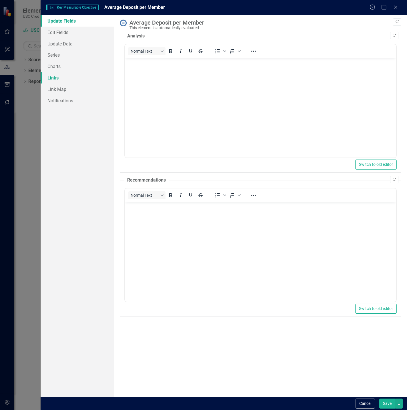
click at [64, 77] on link "Links" at bounding box center [77, 77] width 73 height 11
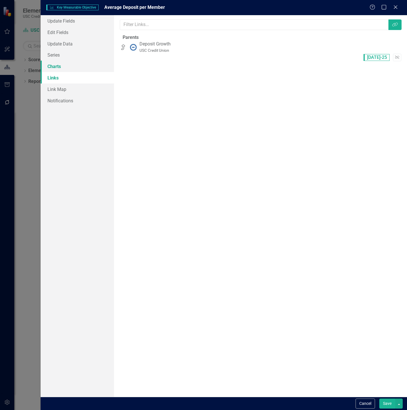
click at [62, 66] on link "Charts" at bounding box center [77, 66] width 73 height 11
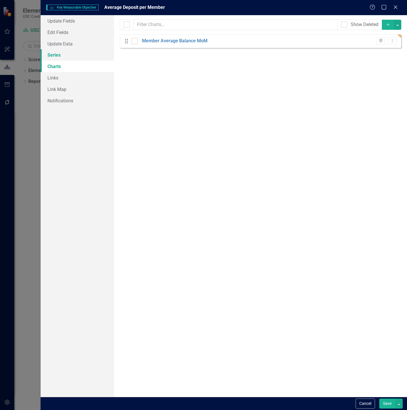
click at [65, 55] on link "Series" at bounding box center [77, 54] width 73 height 11
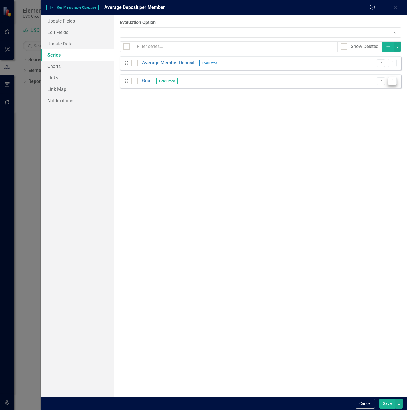
click at [394, 80] on icon "Dropdown Menu" at bounding box center [392, 81] width 5 height 4
click at [382, 86] on link "Edit Edit Measure Series" at bounding box center [363, 90] width 65 height 11
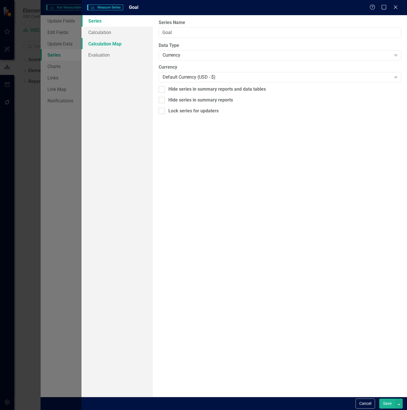
click at [109, 41] on link "Calculation Map" at bounding box center [116, 43] width 71 height 11
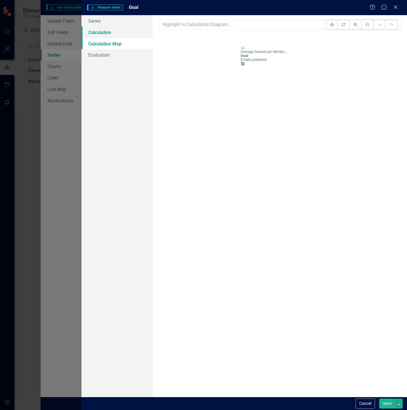
click at [106, 33] on link "Calculation" at bounding box center [116, 32] width 71 height 11
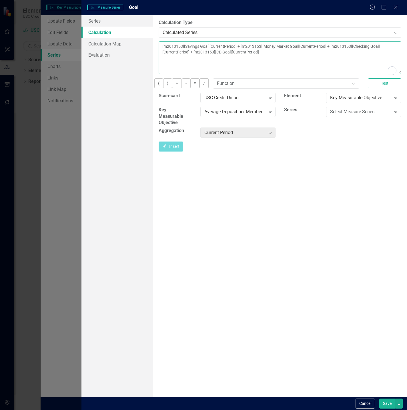
click at [249, 62] on textarea "[m2013153][Savings Goal][CurrentPeriod] + [m2013153][Money Market Goal][Current…" at bounding box center [280, 57] width 243 height 33
click at [115, 23] on link "Series" at bounding box center [116, 20] width 71 height 11
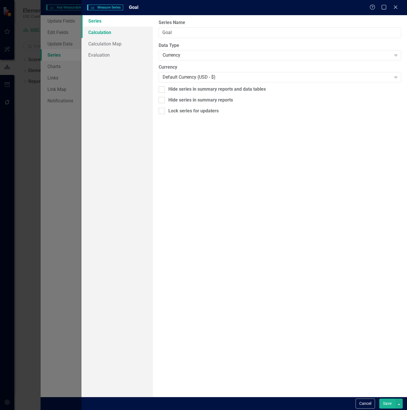
click at [101, 30] on link "Calculation" at bounding box center [116, 32] width 71 height 11
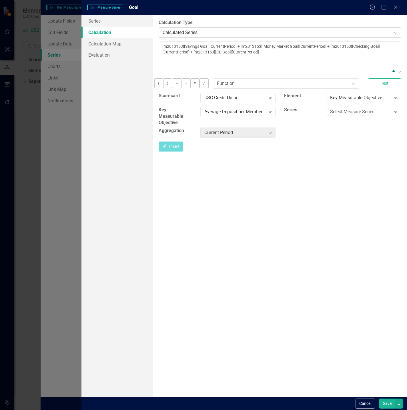
click at [195, 30] on div "Calculated Series" at bounding box center [277, 32] width 229 height 7
drag, startPoint x: 189, startPoint y: 41, endPoint x: 336, endPoint y: 33, distance: 147.1
click at [336, 33] on div "Calculated Series" at bounding box center [277, 32] width 229 height 7
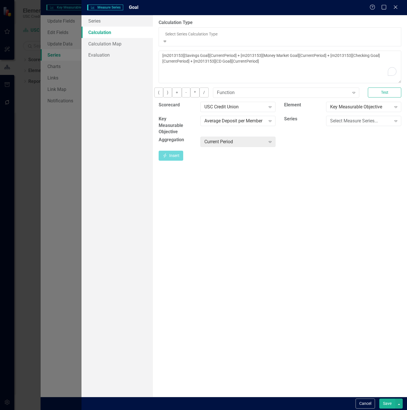
click at [316, 409] on div "Default (No Calculation)" at bounding box center [203, 413] width 407 height 7
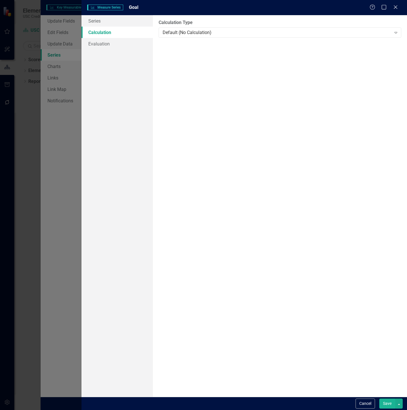
click at [388, 402] on button "Save" at bounding box center [387, 403] width 16 height 10
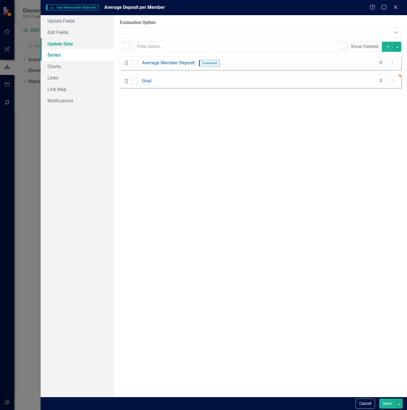
click at [67, 42] on link "Update Data" at bounding box center [77, 43] width 73 height 11
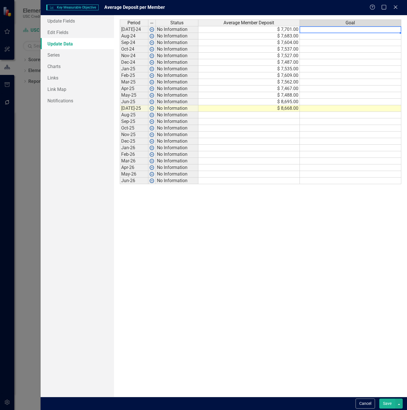
click at [326, 30] on td at bounding box center [350, 29] width 101 height 7
type textarea "7500"
click at [383, 401] on button "Save" at bounding box center [387, 403] width 16 height 10
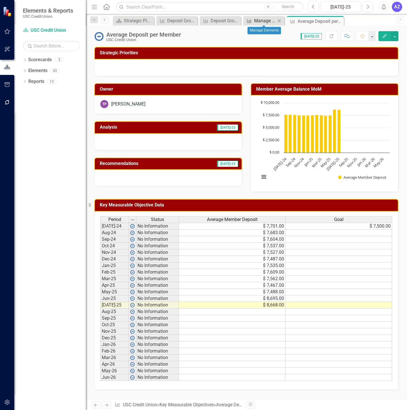
click at [252, 23] on link "Key Measurable Objective Manage Elements" at bounding box center [260, 20] width 31 height 7
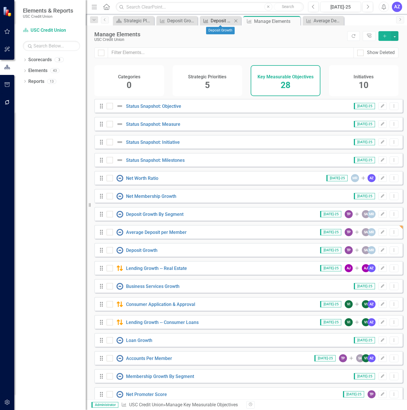
click at [215, 20] on div "Deposit Growth" at bounding box center [222, 20] width 22 height 7
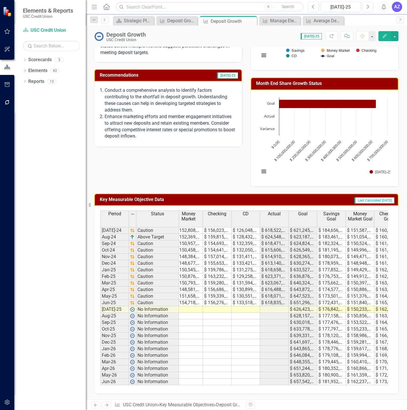
scroll to position [0, 34]
click at [303, 223] on div "Period Status Savings Money Market Checking CD Actual Goal Savings Goal Money M…" at bounding box center [244, 218] width 288 height 17
drag, startPoint x: 303, startPoint y: 223, endPoint x: 299, endPoint y: 227, distance: 5.1
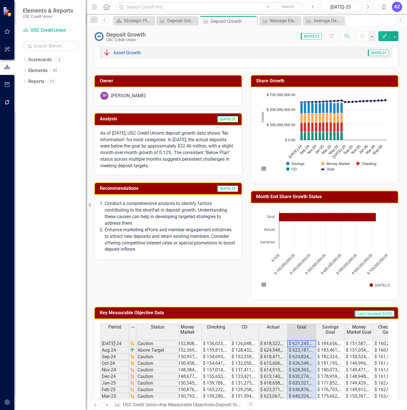
scroll to position [6, 0]
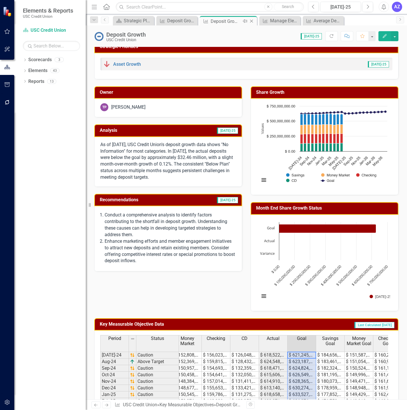
click at [253, 20] on icon at bounding box center [251, 21] width 3 height 3
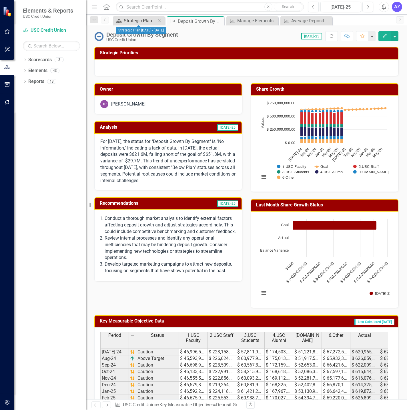
click at [135, 24] on div "Strategic Plan [DATE] - [DATE]" at bounding box center [140, 20] width 32 height 7
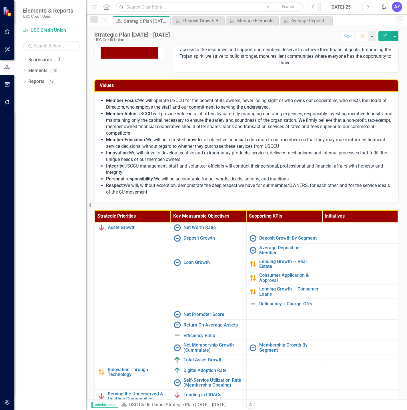
scroll to position [46, 0]
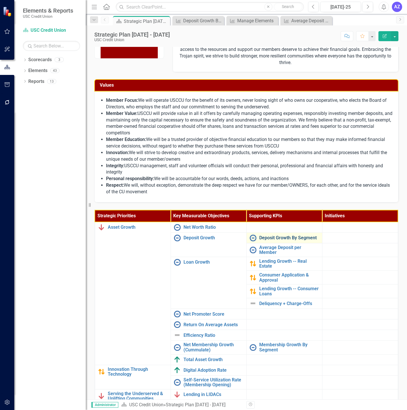
click at [279, 235] on link "Deposit Growth By Segment" at bounding box center [289, 237] width 60 height 5
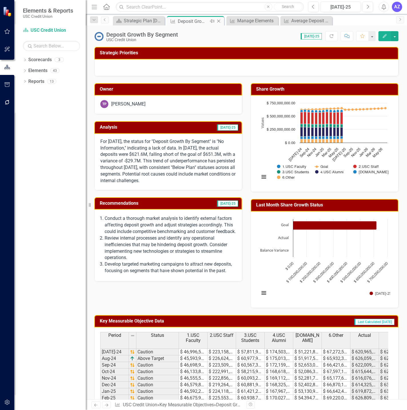
click at [218, 21] on icon at bounding box center [218, 21] width 3 height 3
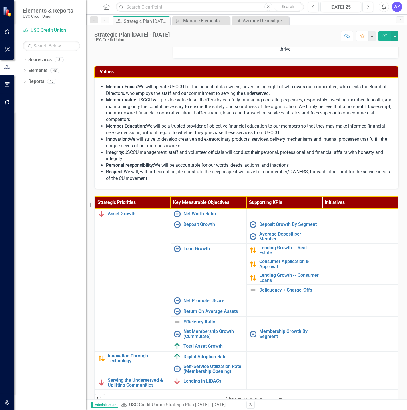
scroll to position [67, 0]
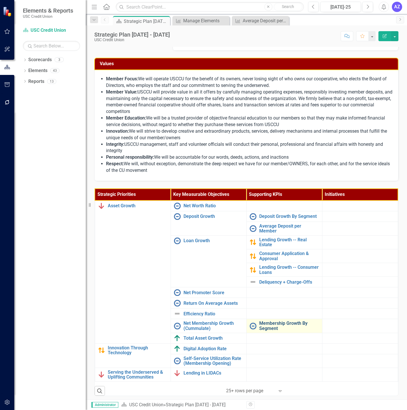
click at [270, 323] on link "Membership Growth By Segment" at bounding box center [289, 326] width 60 height 10
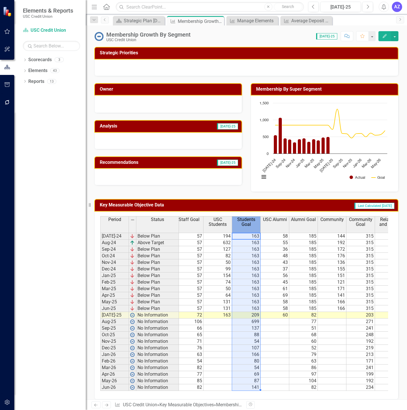
drag, startPoint x: 250, startPoint y: 232, endPoint x: 245, endPoint y: 262, distance: 30.3
click at [245, 262] on div "Status USC Faculty Faculty Goal USC Staff Staff Goal USC Students Students Goal…" at bounding box center [244, 303] width 288 height 175
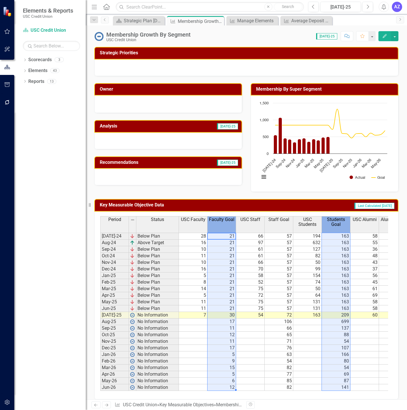
click at [224, 222] on span "Faculty Goal" at bounding box center [221, 219] width 25 height 5
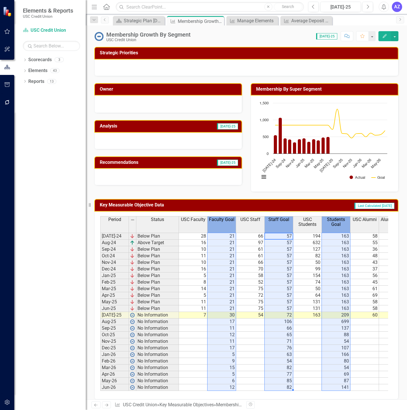
click at [280, 219] on span "Staff Goal" at bounding box center [278, 219] width 21 height 5
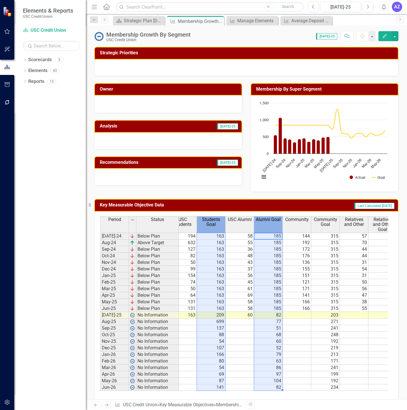
click at [271, 221] on span "Alumni Goal" at bounding box center [268, 219] width 25 height 5
click at [330, 218] on span "Community Goal" at bounding box center [325, 222] width 26 height 10
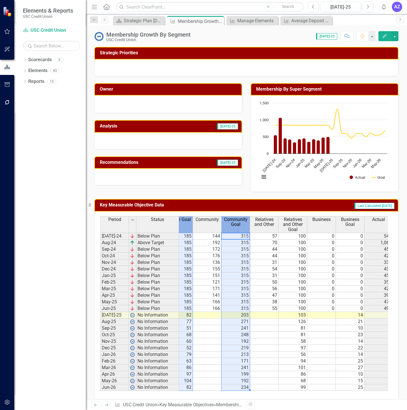
click at [300, 225] on span "Relatives and Other Goal" at bounding box center [293, 224] width 26 height 15
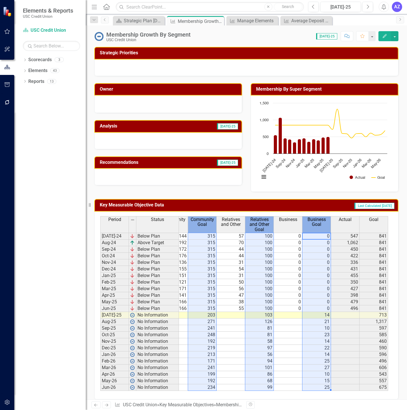
click at [317, 226] on span "Business Goal" at bounding box center [316, 222] width 26 height 10
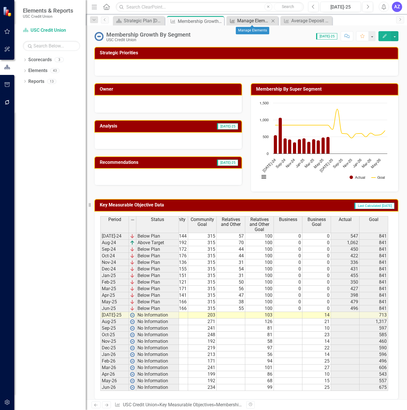
click at [241, 20] on div "Manage Elements" at bounding box center [253, 20] width 32 height 7
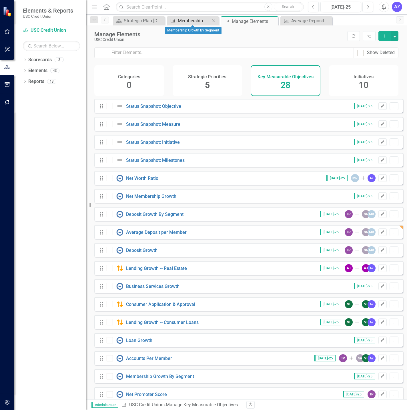
click at [200, 23] on div "Membership Growth By Segment" at bounding box center [194, 20] width 32 height 7
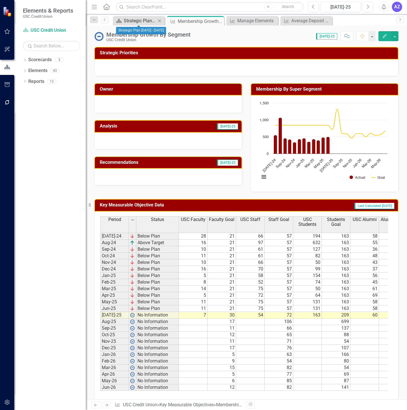
click at [141, 21] on div "Strategic Plan [DATE] - [DATE]" at bounding box center [140, 20] width 32 height 7
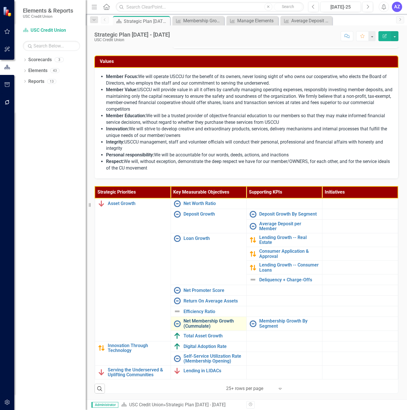
click at [209, 321] on link "Net Membership Growth (Cummulate)" at bounding box center [213, 323] width 60 height 10
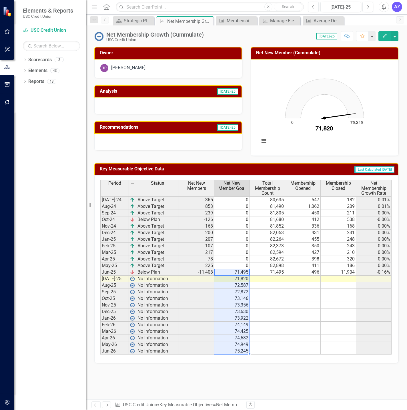
click at [239, 349] on td "75,245" at bounding box center [231, 351] width 35 height 7
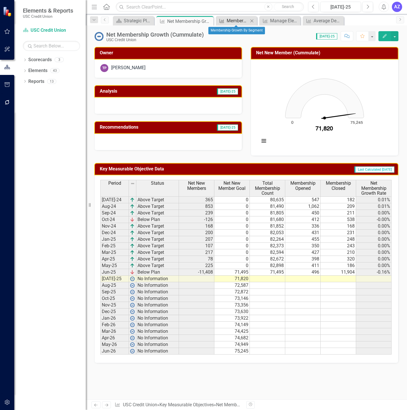
click at [239, 19] on div "Membership Growth By Segment" at bounding box center [238, 20] width 22 height 7
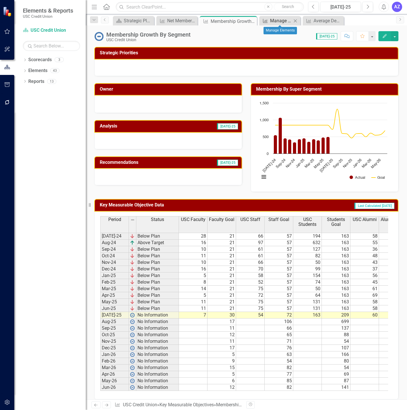
click at [271, 23] on div "Manage Elements" at bounding box center [281, 20] width 22 height 7
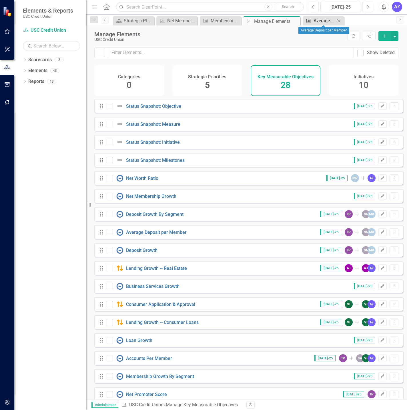
click at [321, 21] on div "Average Deposit per Member" at bounding box center [324, 20] width 22 height 7
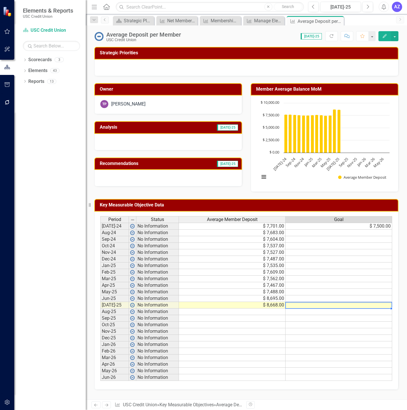
click at [311, 306] on td at bounding box center [338, 305] width 107 height 7
type textarea "8722"
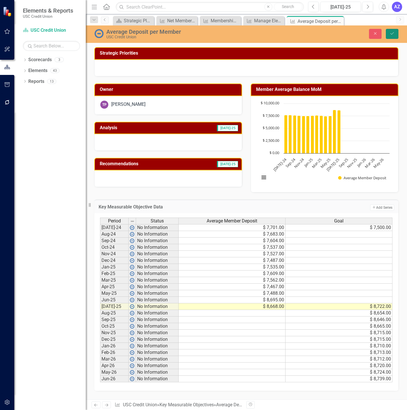
click at [390, 37] on button "Save" at bounding box center [392, 34] width 13 height 10
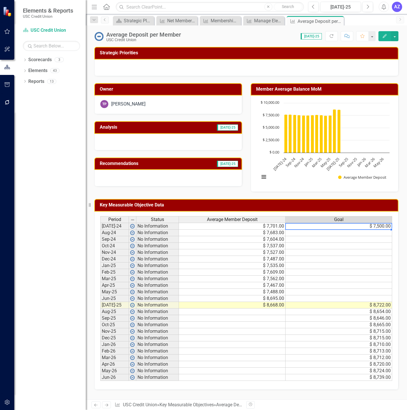
click at [380, 227] on td "$ 7,500.00" at bounding box center [338, 226] width 107 height 7
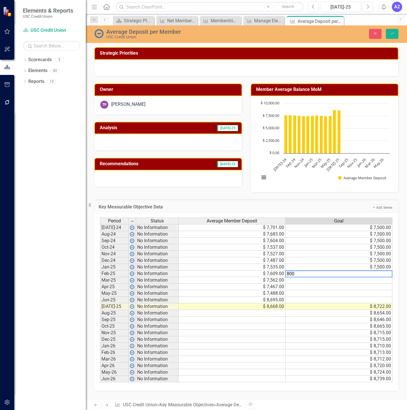
type textarea "8000"
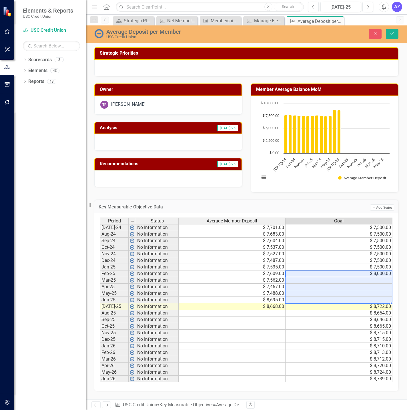
type textarea "8000"
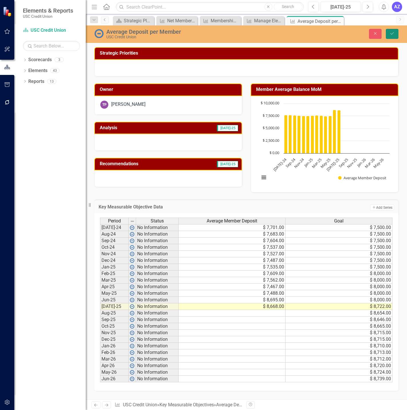
click at [392, 34] on icon "Save" at bounding box center [391, 33] width 5 height 4
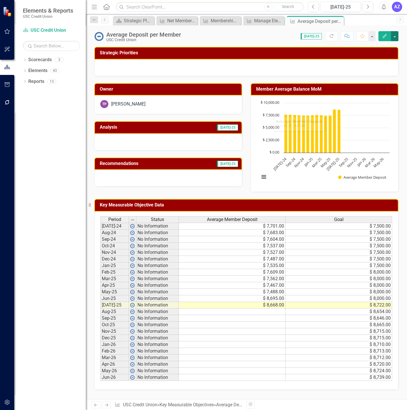
click at [393, 39] on button "button" at bounding box center [394, 36] width 7 height 10
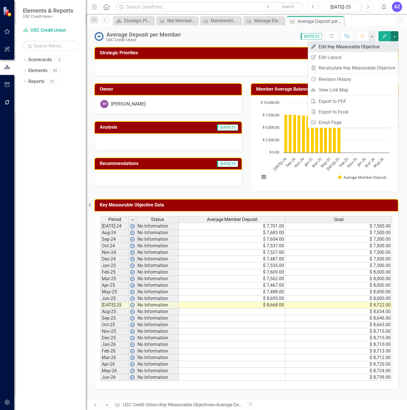
click at [386, 45] on link "Edit Edit Key Measurable Objective" at bounding box center [353, 46] width 90 height 11
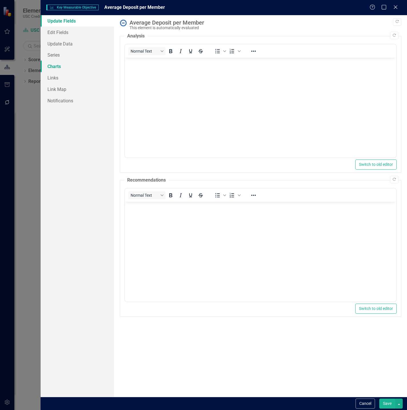
click at [66, 64] on link "Charts" at bounding box center [77, 66] width 73 height 11
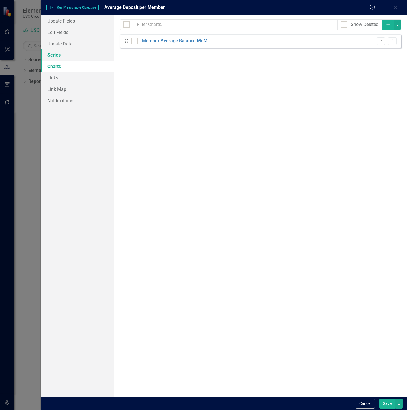
click at [64, 53] on link "Series" at bounding box center [77, 54] width 73 height 11
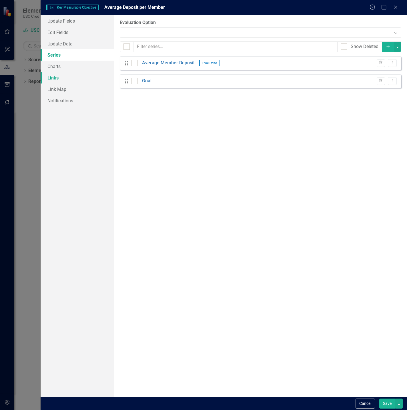
click at [55, 81] on link "Links" at bounding box center [77, 77] width 73 height 11
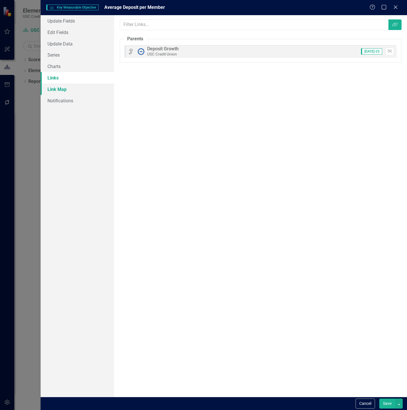
click at [62, 90] on link "Link Map" at bounding box center [77, 88] width 73 height 11
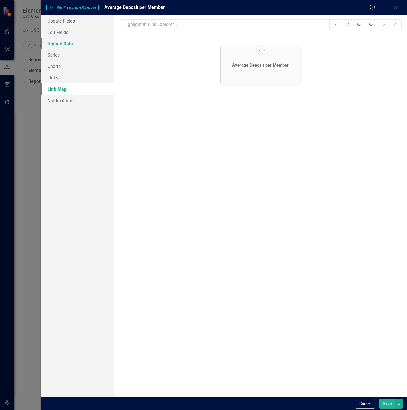
click at [79, 43] on link "Update Data" at bounding box center [77, 43] width 73 height 11
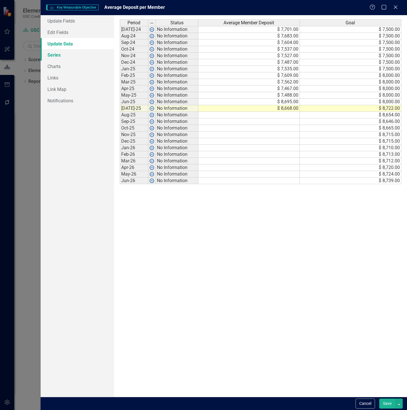
click at [67, 55] on link "Series" at bounding box center [77, 54] width 73 height 11
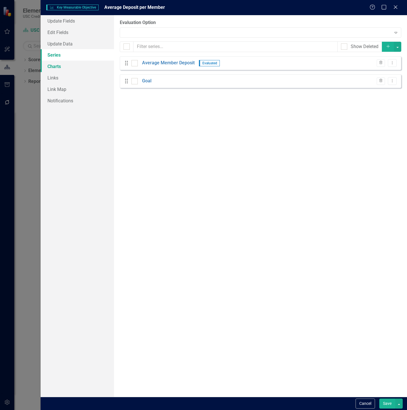
click at [61, 67] on link "Charts" at bounding box center [77, 66] width 73 height 11
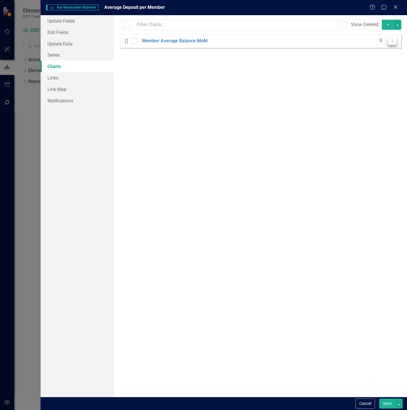
click at [394, 43] on button "Dropdown Menu" at bounding box center [392, 41] width 9 height 8
click at [370, 47] on link "Edit Edit Chart" at bounding box center [373, 50] width 45 height 11
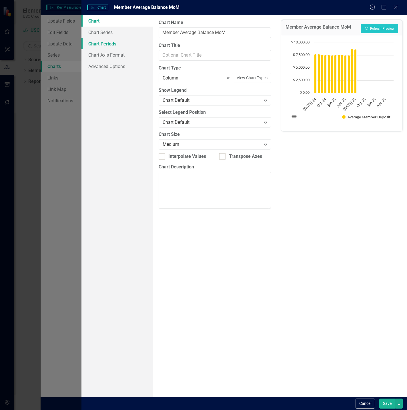
click at [110, 44] on link "Chart Periods" at bounding box center [116, 43] width 71 height 11
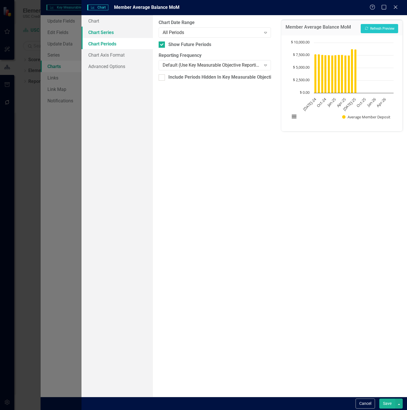
click at [109, 37] on link "Chart Series" at bounding box center [116, 32] width 71 height 11
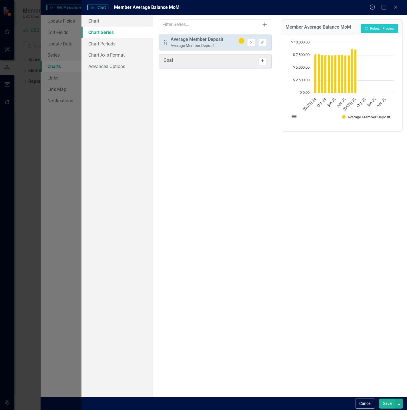
click at [260, 59] on button "Activate" at bounding box center [262, 60] width 8 height 7
click at [263, 63] on icon "Edit" at bounding box center [262, 61] width 4 height 3
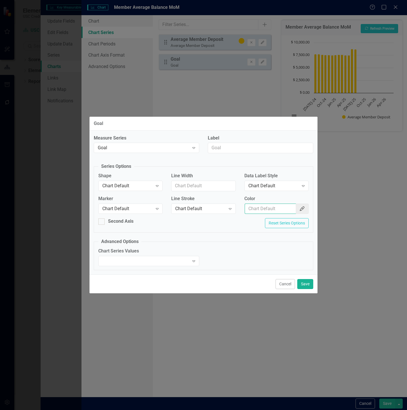
click at [271, 214] on input "Color" at bounding box center [270, 208] width 51 height 11
paste input "#990000"
type input "#990000"
click at [157, 207] on icon "Expand" at bounding box center [157, 208] width 6 height 5
click at [153, 187] on div "Expand" at bounding box center [157, 185] width 10 height 9
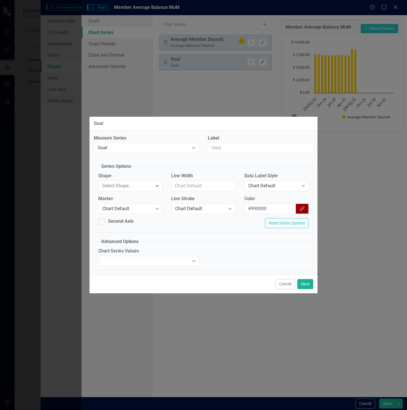
click at [309, 280] on button "Save" at bounding box center [305, 284] width 16 height 10
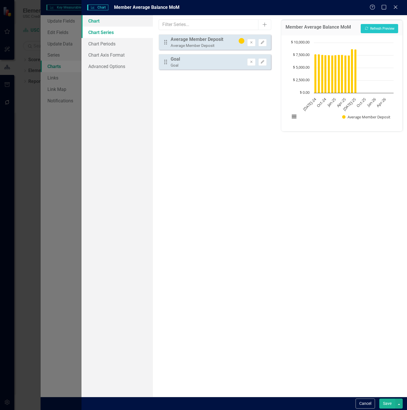
click at [126, 22] on link "Chart" at bounding box center [116, 20] width 71 height 11
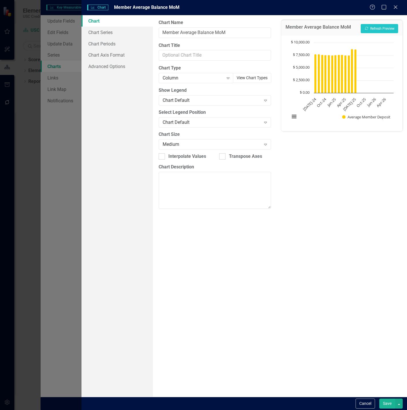
click at [259, 78] on button "View Chart Types" at bounding box center [252, 78] width 38 height 10
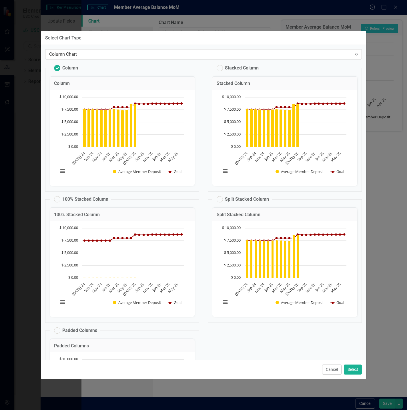
click at [190, 59] on div "Column Chart Expand" at bounding box center [203, 54] width 317 height 10
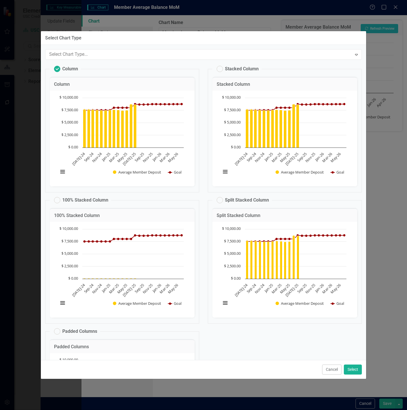
scroll to position [8, 0]
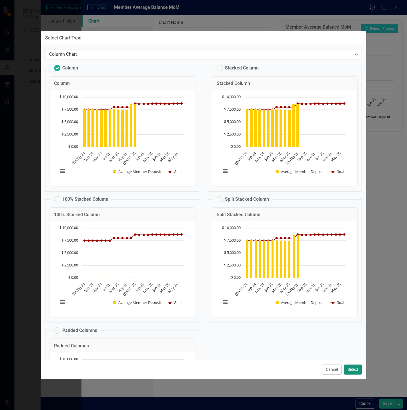
click at [351, 369] on button "Select" at bounding box center [353, 369] width 18 height 10
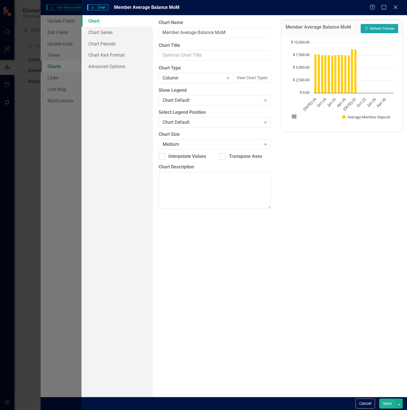
click at [385, 27] on button "Recalculate Refresh Preview" at bounding box center [379, 28] width 37 height 9
click at [125, 35] on link "Chart Series" at bounding box center [116, 32] width 71 height 11
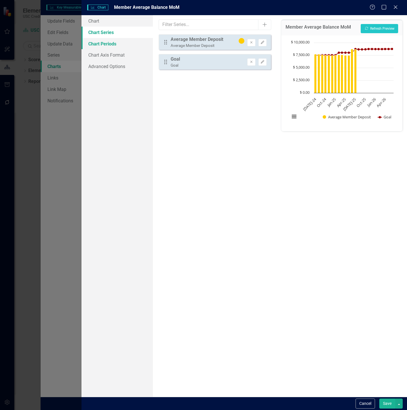
click at [115, 44] on link "Chart Periods" at bounding box center [116, 43] width 71 height 11
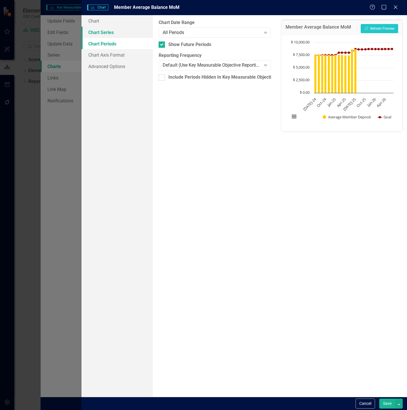
click at [109, 32] on link "Chart Series" at bounding box center [116, 32] width 71 height 11
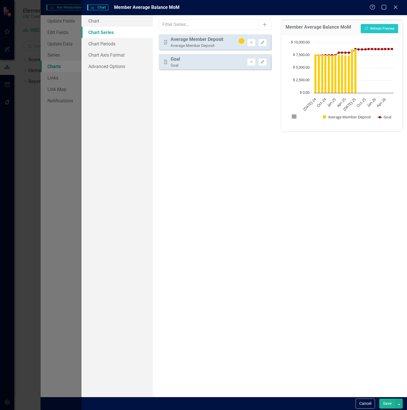
click at [165, 63] on icon "Drag" at bounding box center [165, 62] width 7 height 6
click at [117, 20] on link "Chart" at bounding box center [116, 20] width 71 height 11
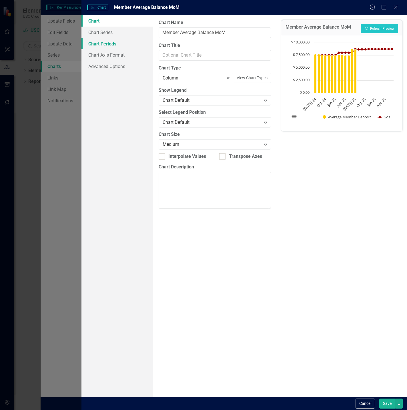
click at [111, 42] on link "Chart Periods" at bounding box center [116, 43] width 71 height 11
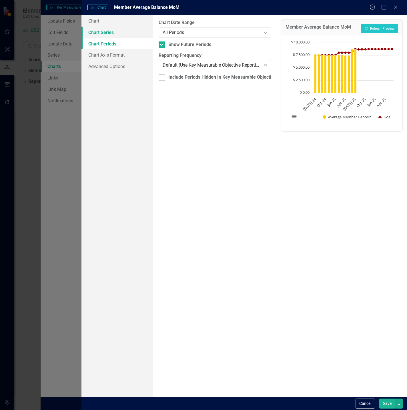
click at [111, 33] on link "Chart Series" at bounding box center [116, 32] width 71 height 11
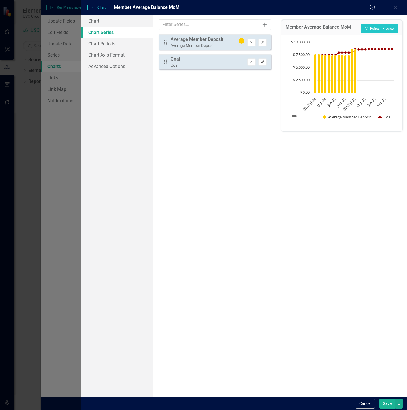
click at [263, 65] on button "Edit" at bounding box center [262, 61] width 8 height 7
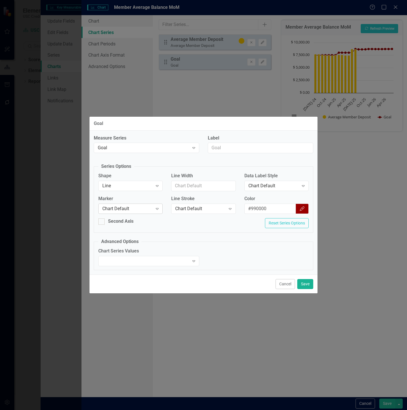
click at [137, 207] on div "Chart Default" at bounding box center [127, 208] width 50 height 7
click at [143, 211] on div "Circle" at bounding box center [127, 208] width 50 height 7
click at [312, 279] on button "Save" at bounding box center [305, 284] width 16 height 10
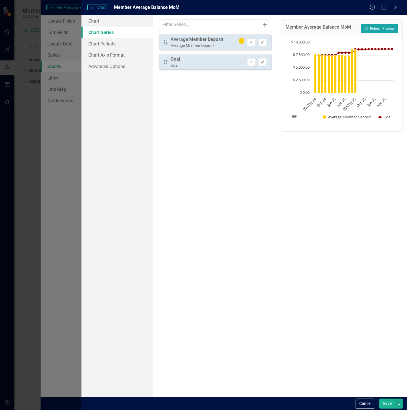
click at [385, 27] on button "Recalculate Refresh Preview" at bounding box center [379, 28] width 37 height 9
click at [387, 402] on button "Save" at bounding box center [387, 403] width 16 height 10
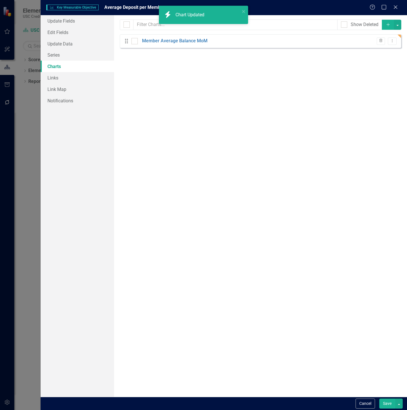
click at [387, 402] on button "Save" at bounding box center [387, 403] width 16 height 10
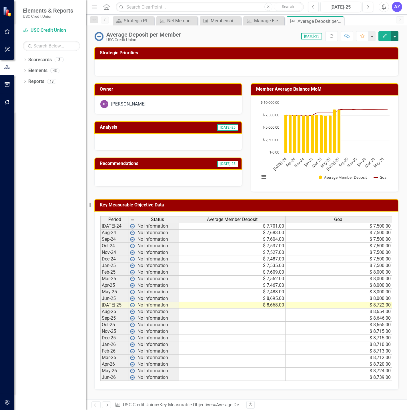
click at [397, 33] on button "button" at bounding box center [394, 36] width 7 height 10
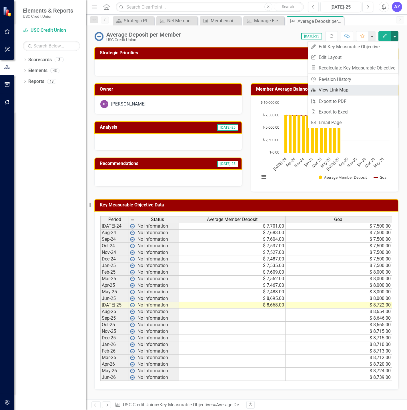
click at [338, 92] on link "Link Map View Link Map" at bounding box center [353, 90] width 90 height 11
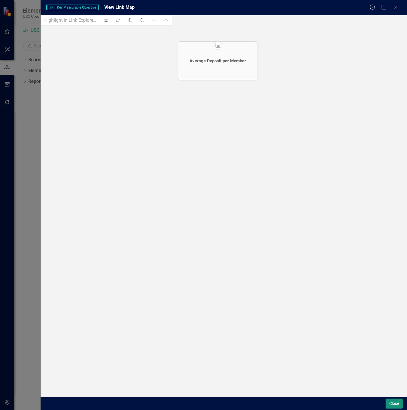
click at [394, 402] on button "Close" at bounding box center [393, 403] width 17 height 10
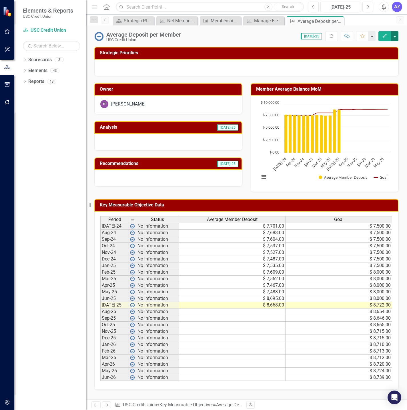
click at [391, 37] on button "button" at bounding box center [394, 36] width 7 height 10
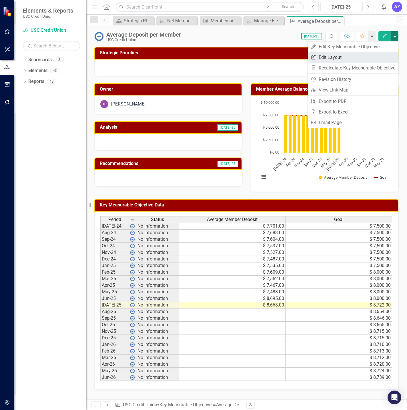
click at [375, 52] on link "Edit Report Edit Layout" at bounding box center [353, 57] width 90 height 11
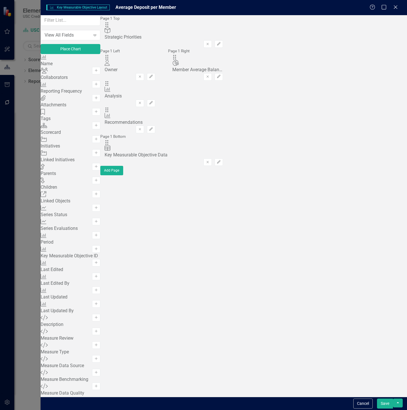
click at [386, 405] on button "Save" at bounding box center [385, 403] width 16 height 10
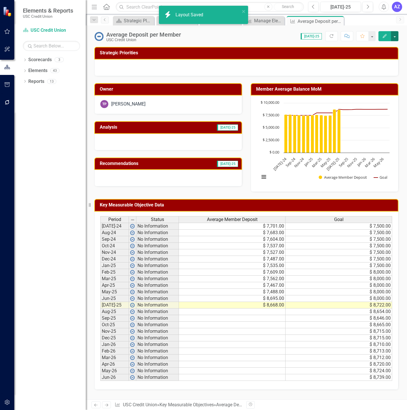
click at [396, 34] on button "button" at bounding box center [394, 36] width 7 height 10
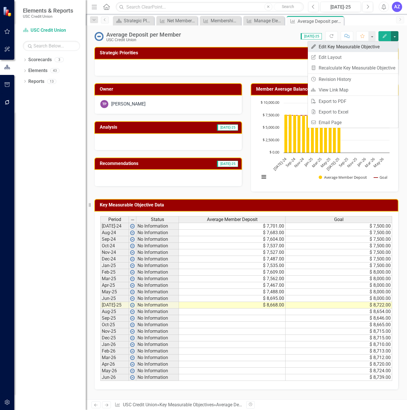
click at [386, 44] on link "Edit Edit Key Measurable Objective" at bounding box center [353, 46] width 90 height 11
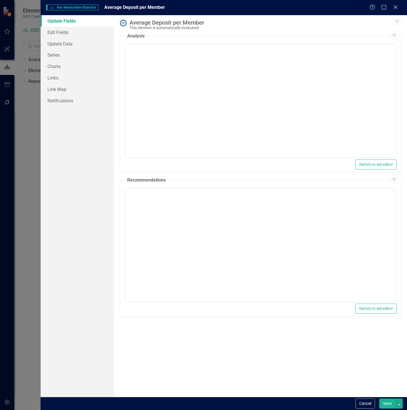
scroll to position [0, 0]
click at [79, 34] on link "Edit Fields" at bounding box center [77, 32] width 73 height 11
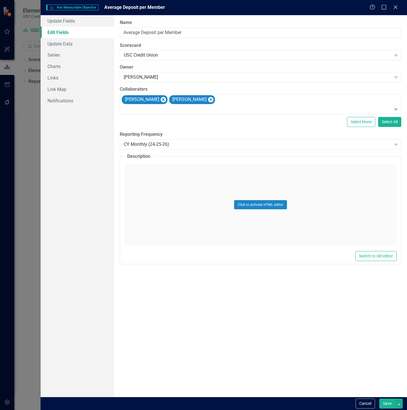
click at [385, 402] on button "Save" at bounding box center [387, 403] width 16 height 10
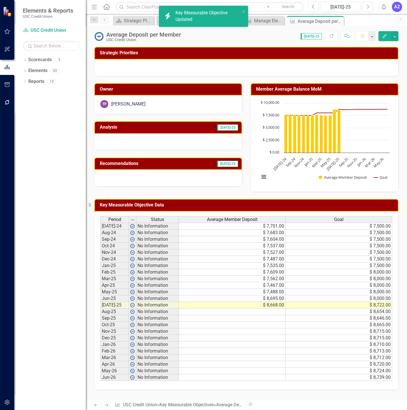
click at [184, 142] on div at bounding box center [168, 142] width 148 height 17
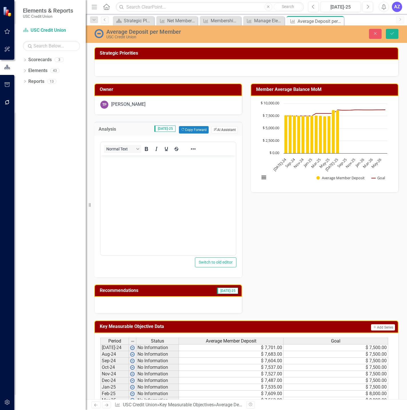
click at [225, 131] on button "ClearPoint AI AI Assistant" at bounding box center [224, 129] width 26 height 7
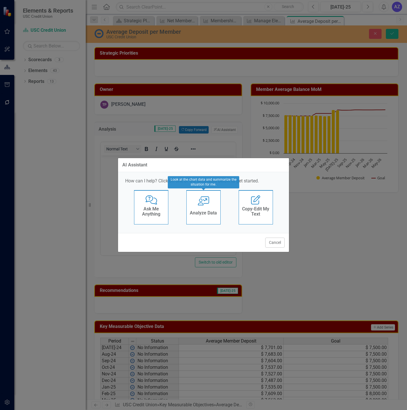
click at [203, 206] on div "User with Chart Analyze Data" at bounding box center [203, 207] width 34 height 34
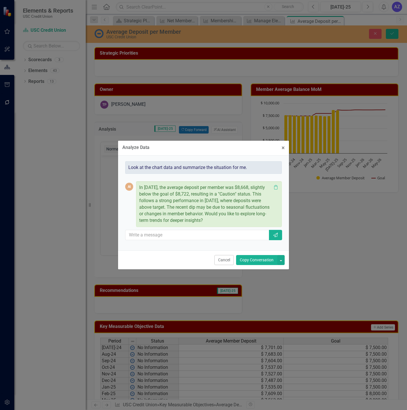
click at [255, 262] on button "Copy Conversation" at bounding box center [256, 260] width 41 height 10
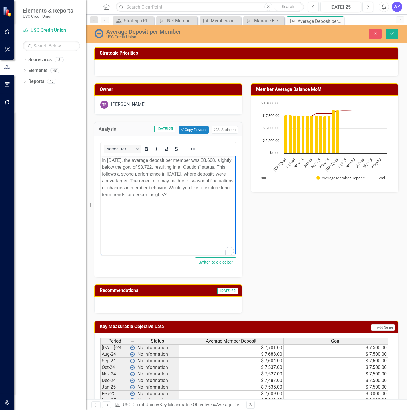
drag, startPoint x: 225, startPoint y: 209, endPoint x: 195, endPoint y: 188, distance: 36.7
click at [195, 188] on body "In July 2025, the average deposit per member was $8,668, slightly below the goa…" at bounding box center [168, 198] width 135 height 86
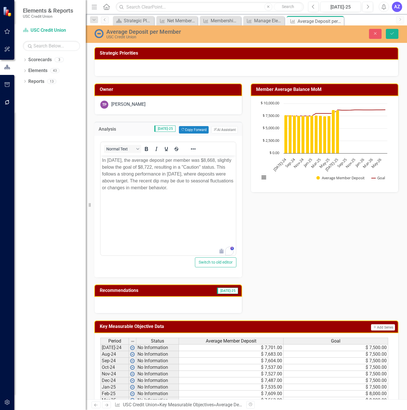
drag, startPoint x: 192, startPoint y: 297, endPoint x: 194, endPoint y: 299, distance: 3.4
click at [194, 299] on div at bounding box center [168, 305] width 148 height 17
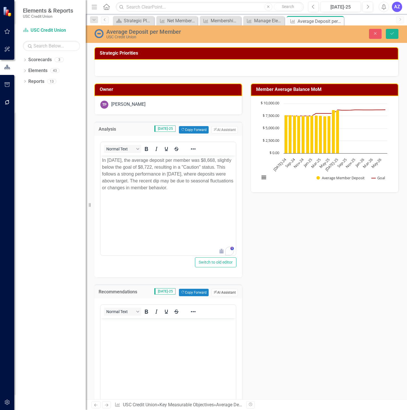
click at [219, 291] on button "ClearPoint AI AI Assistant" at bounding box center [224, 292] width 26 height 7
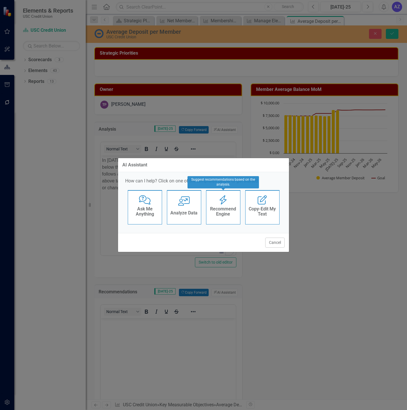
click at [228, 216] on h4 "Recommend Engine" at bounding box center [223, 211] width 28 height 10
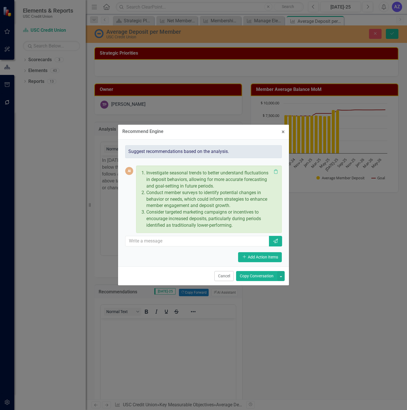
click at [261, 277] on button "Copy Conversation" at bounding box center [256, 276] width 41 height 10
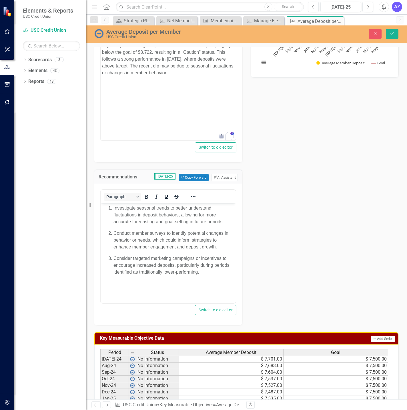
scroll to position [115, 0]
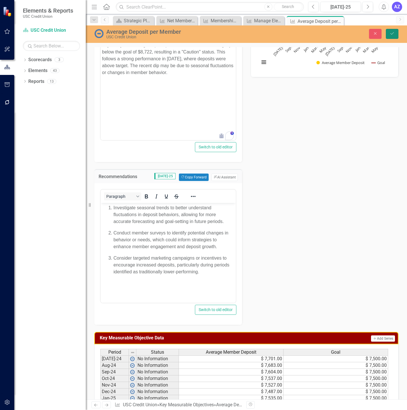
click at [393, 32] on icon "Save" at bounding box center [391, 33] width 5 height 4
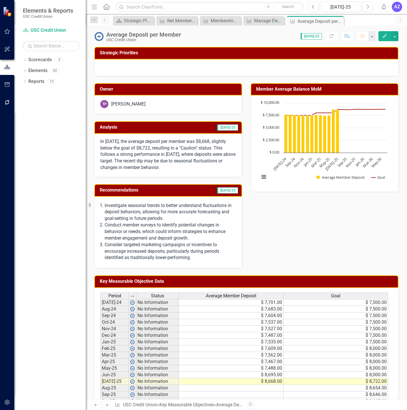
click at [322, 249] on div "Owner TP Tonya Perez Analysis Jul-25 In July 2025, the average deposit per memb…" at bounding box center [246, 172] width 313 height 192
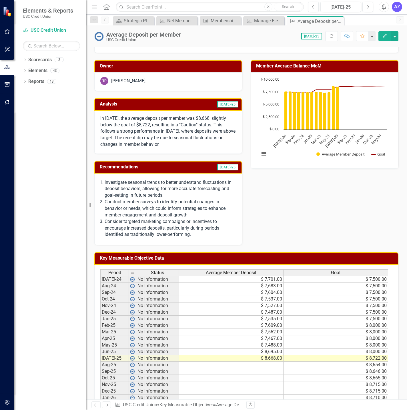
scroll to position [0, 0]
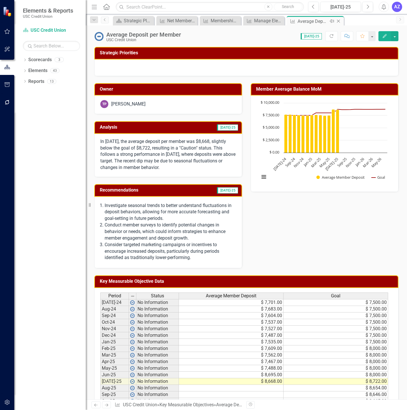
click at [339, 21] on icon "Close" at bounding box center [338, 21] width 6 height 5
